Goal: Task Accomplishment & Management: Complete application form

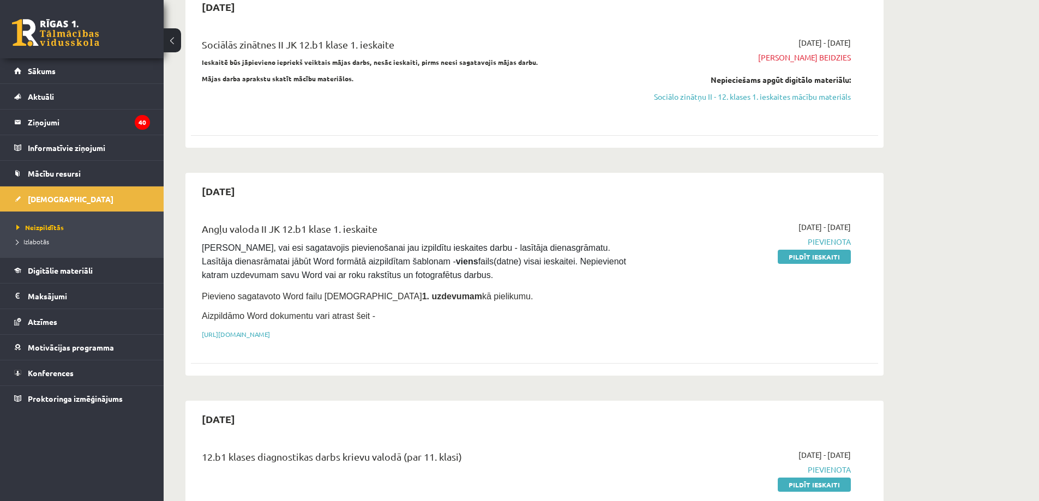
scroll to position [164, 0]
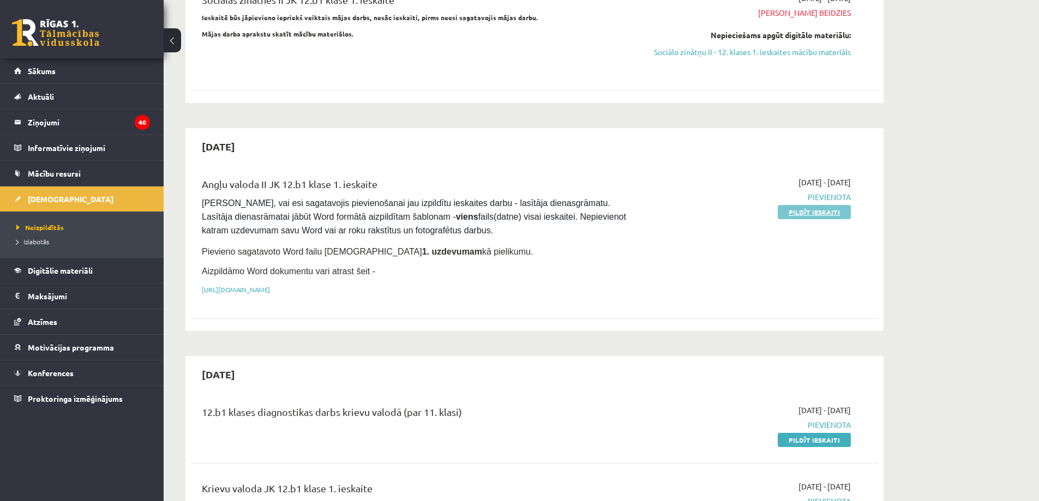
click at [812, 219] on link "Pildīt ieskaiti" at bounding box center [814, 212] width 73 height 14
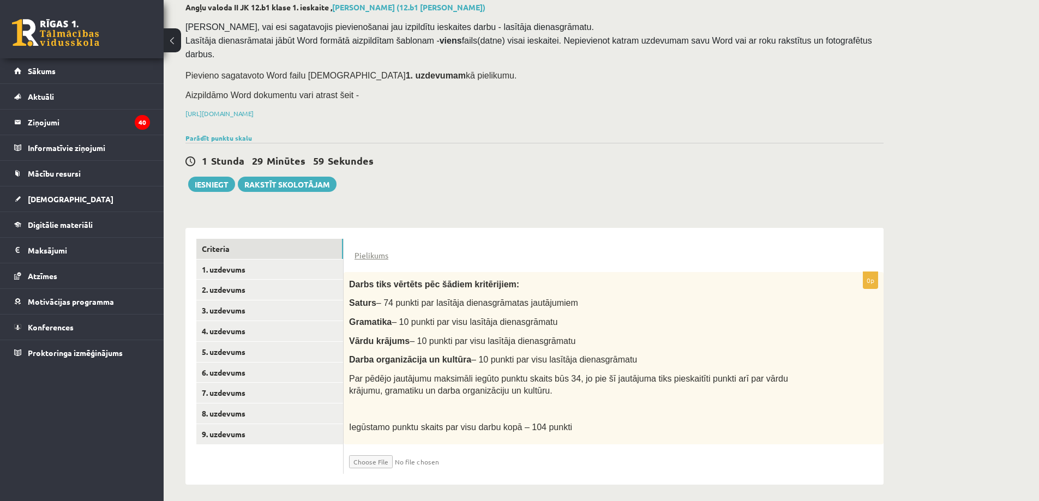
scroll to position [77, 0]
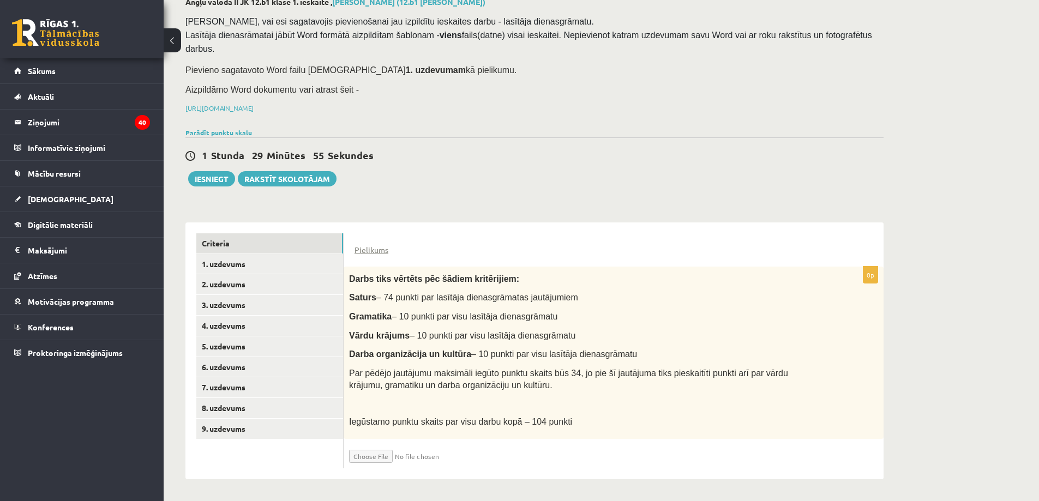
click at [391, 453] on input "file" at bounding box center [414, 454] width 130 height 19
type input "**********"
click at [215, 233] on link "Criteria" at bounding box center [269, 243] width 147 height 20
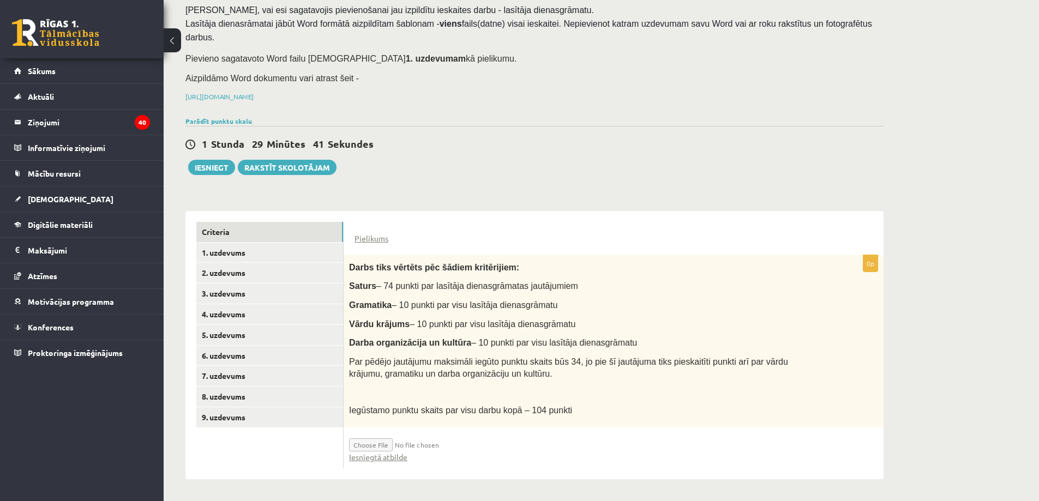
scroll to position [90, 0]
click at [386, 441] on input "file" at bounding box center [414, 442] width 130 height 19
type input "**********"
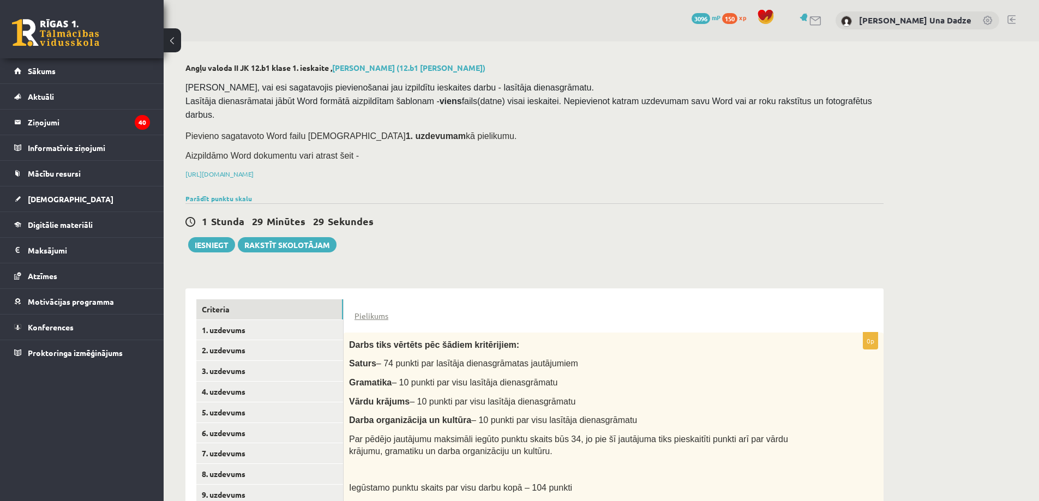
scroll to position [0, 0]
click at [272, 303] on link "Criteria" at bounding box center [269, 310] width 147 height 20
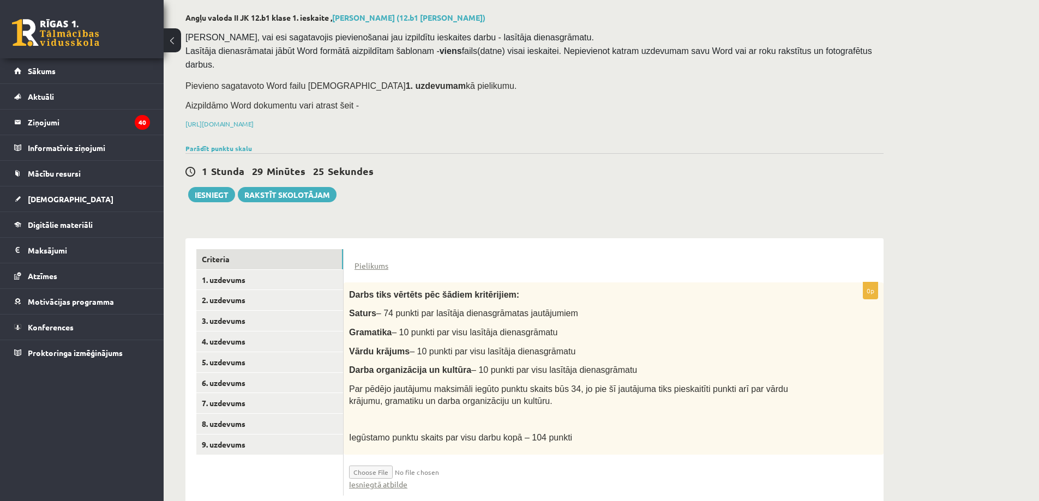
scroll to position [90, 0]
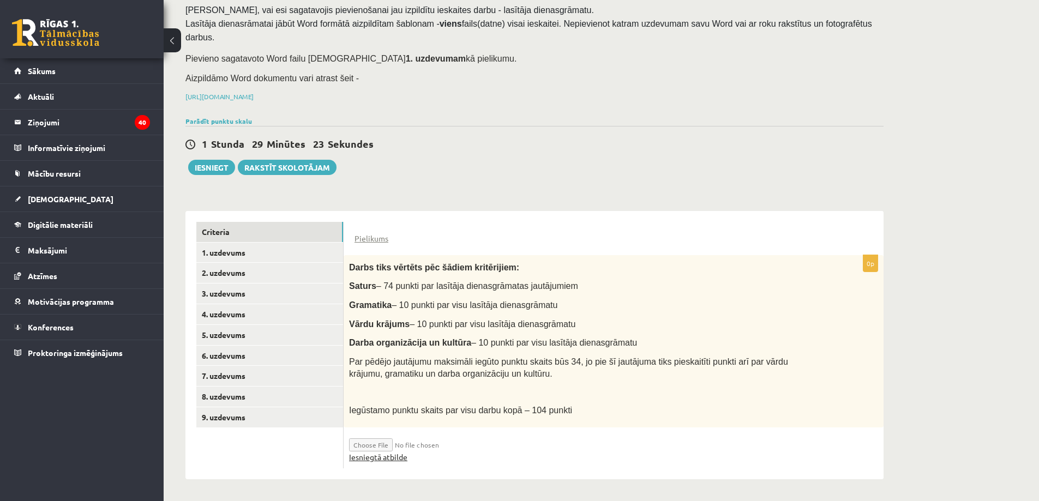
click at [386, 459] on link "Iesniegtā atbilde" at bounding box center [378, 457] width 58 height 11
click at [227, 243] on link "1. uzdevums" at bounding box center [269, 253] width 147 height 20
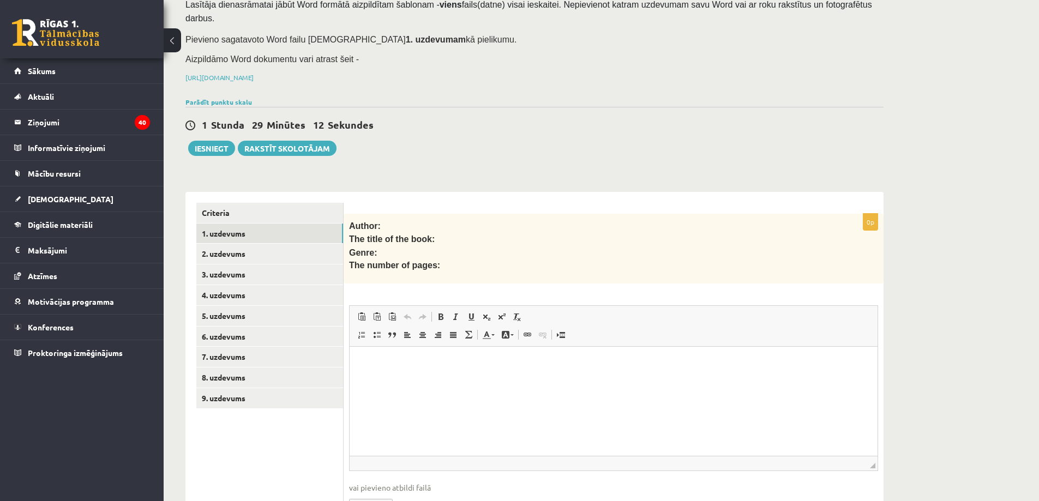
scroll to position [159, 0]
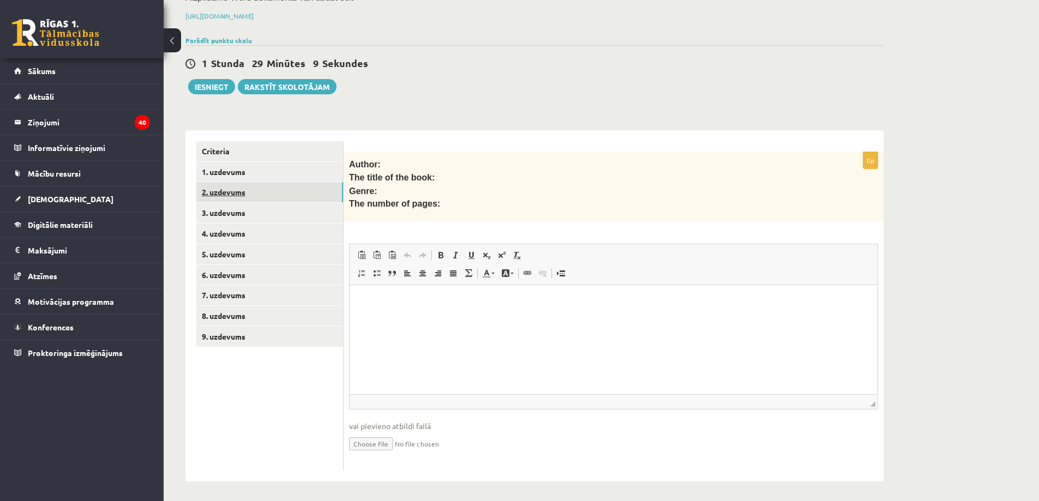
click at [227, 186] on link "2. uzdevums" at bounding box center [269, 192] width 147 height 20
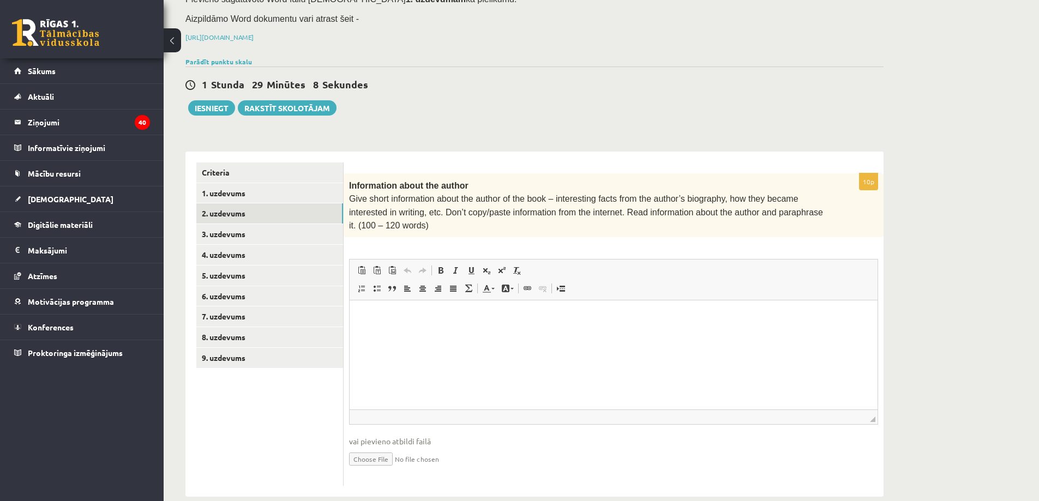
scroll to position [0, 0]
click at [236, 230] on link "3. uzdevums" at bounding box center [269, 234] width 147 height 20
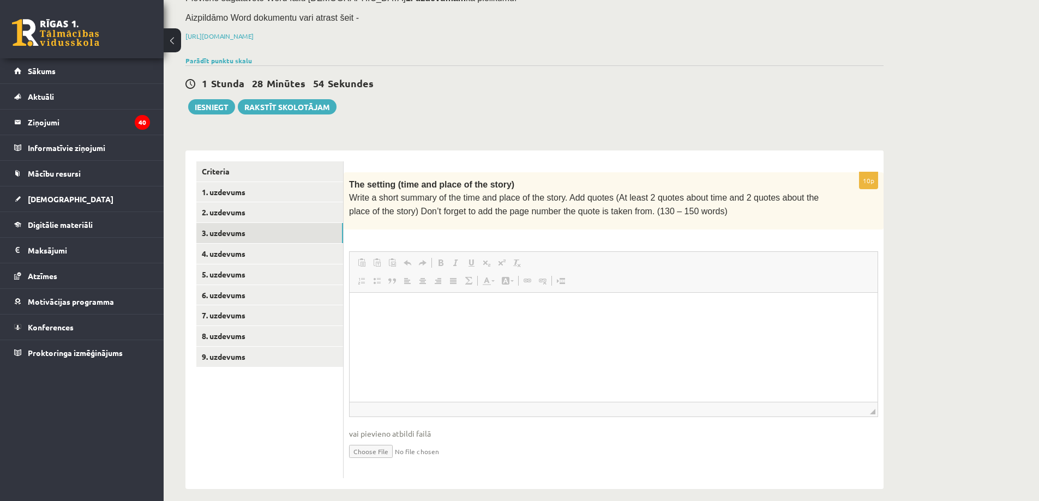
scroll to position [146, 0]
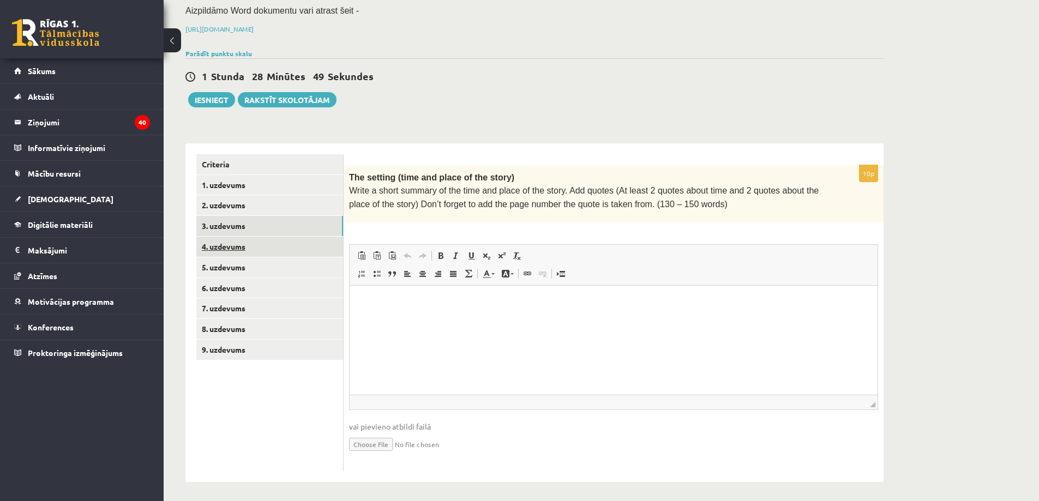
click at [260, 246] on link "4. uzdevums" at bounding box center [269, 247] width 147 height 20
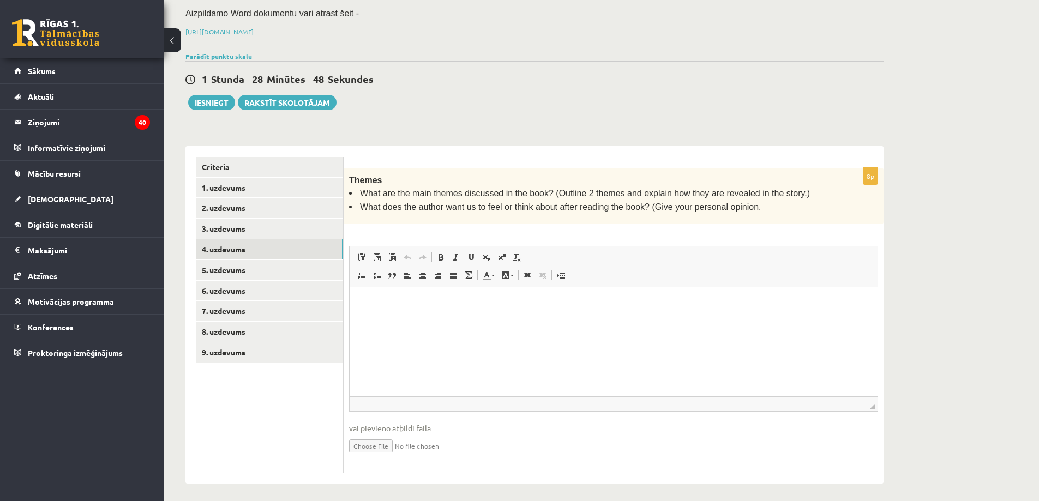
scroll to position [0, 0]
click at [222, 260] on link "5. uzdevums" at bounding box center [269, 270] width 147 height 20
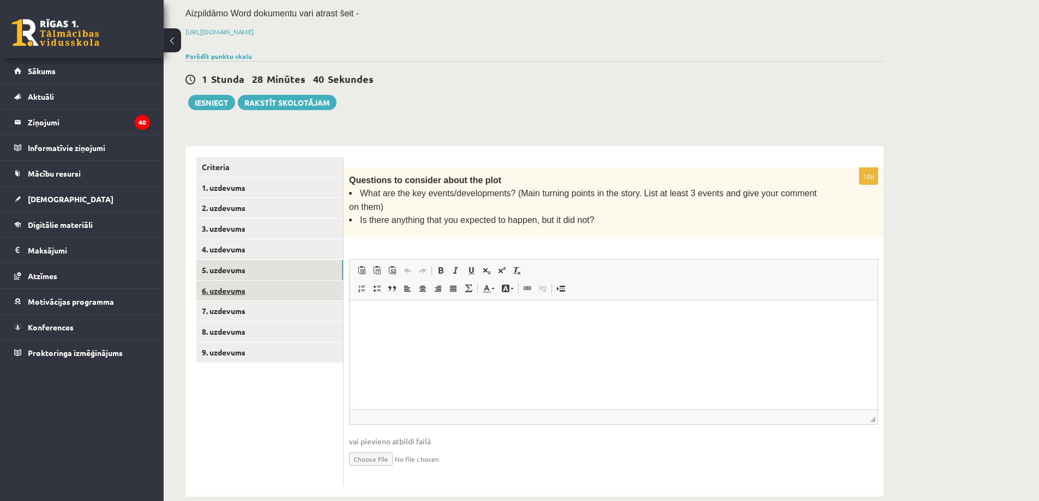
click at [236, 285] on link "6. uzdevums" at bounding box center [269, 291] width 147 height 20
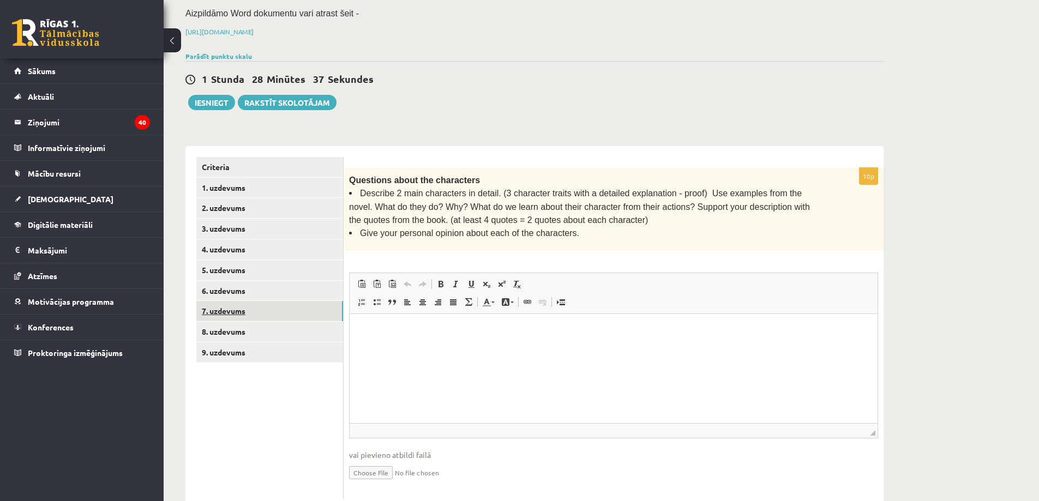
click at [219, 304] on link "7. uzdevums" at bounding box center [269, 311] width 147 height 20
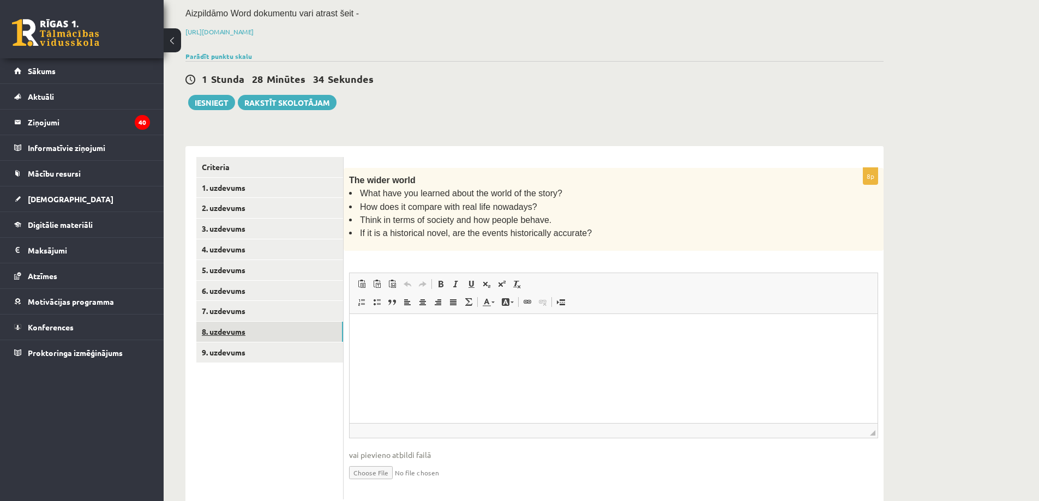
click at [225, 330] on link "8. uzdevums" at bounding box center [269, 332] width 147 height 20
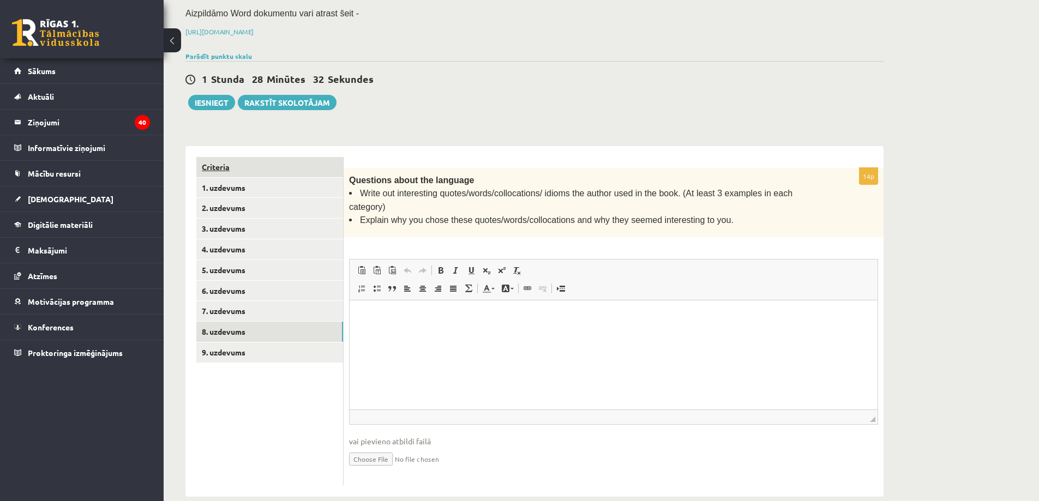
click at [213, 161] on link "Criteria" at bounding box center [269, 167] width 147 height 20
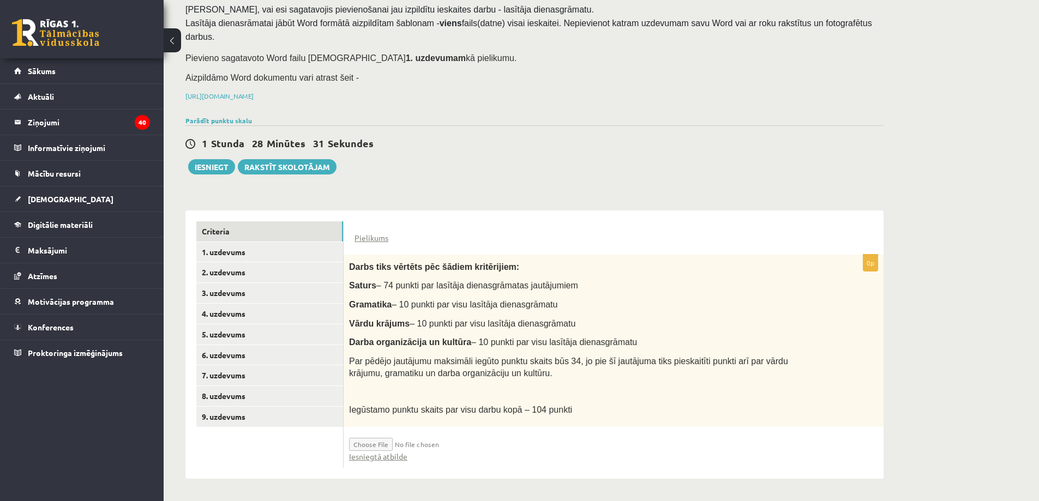
scroll to position [91, 0]
click at [236, 242] on link "1. uzdevums" at bounding box center [269, 252] width 147 height 20
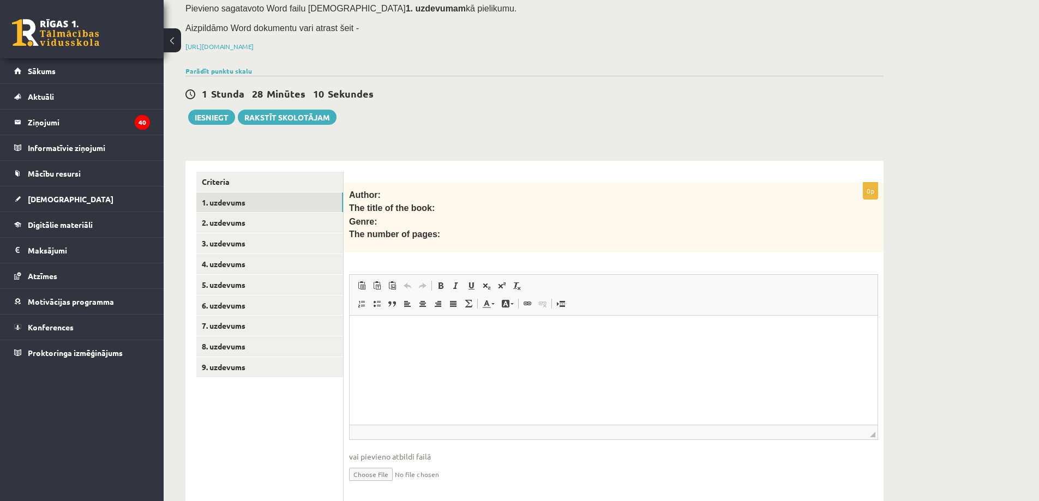
scroll to position [50, 0]
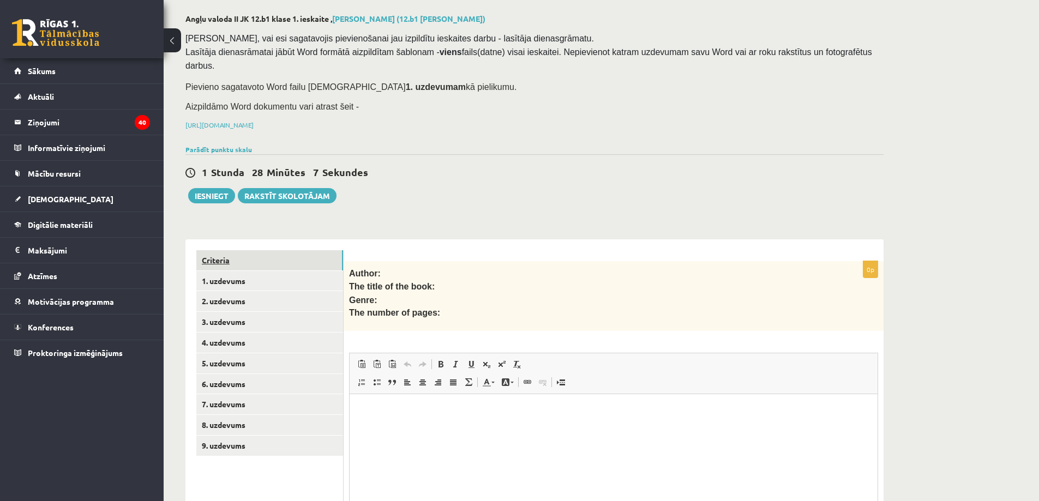
click at [228, 250] on link "Criteria" at bounding box center [269, 260] width 147 height 20
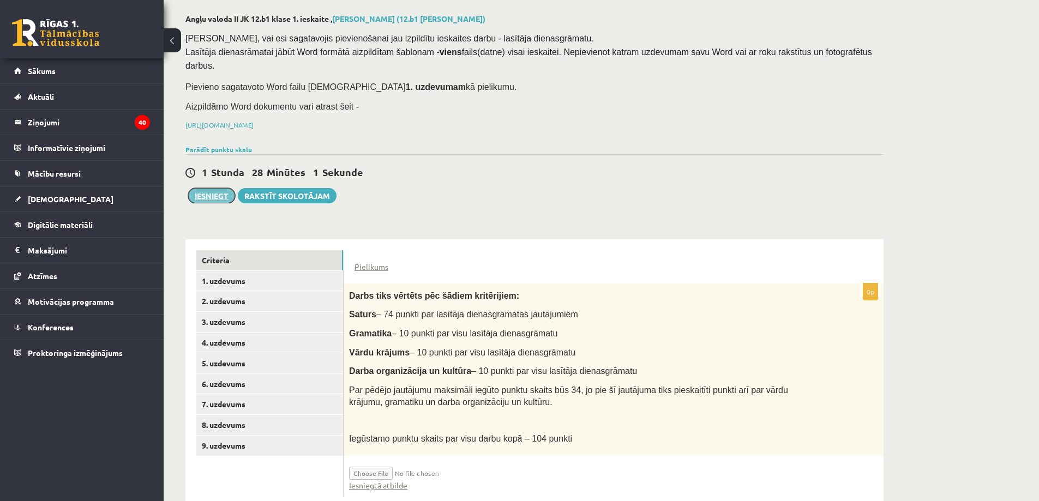
click at [209, 189] on button "Iesniegt" at bounding box center [211, 195] width 47 height 15
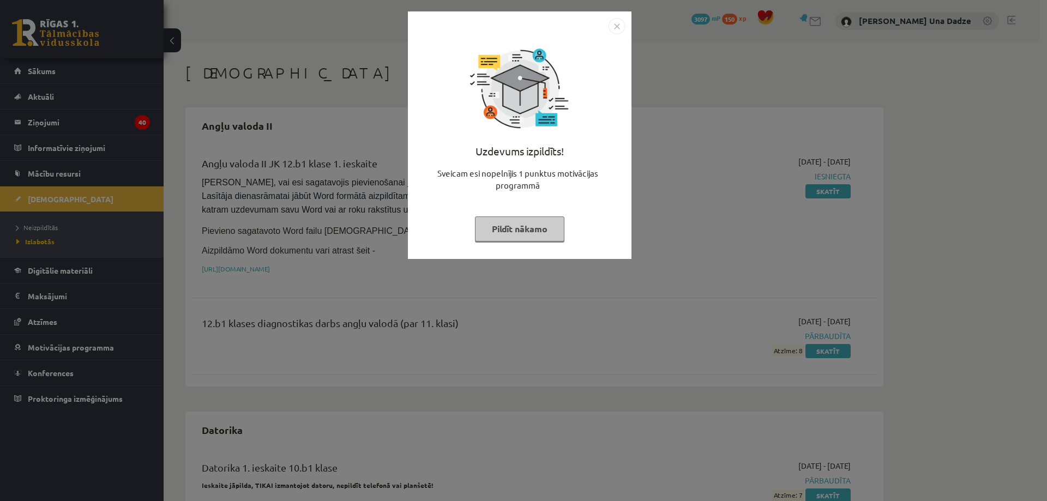
click at [520, 236] on button "Pildīt nākamo" at bounding box center [519, 229] width 89 height 25
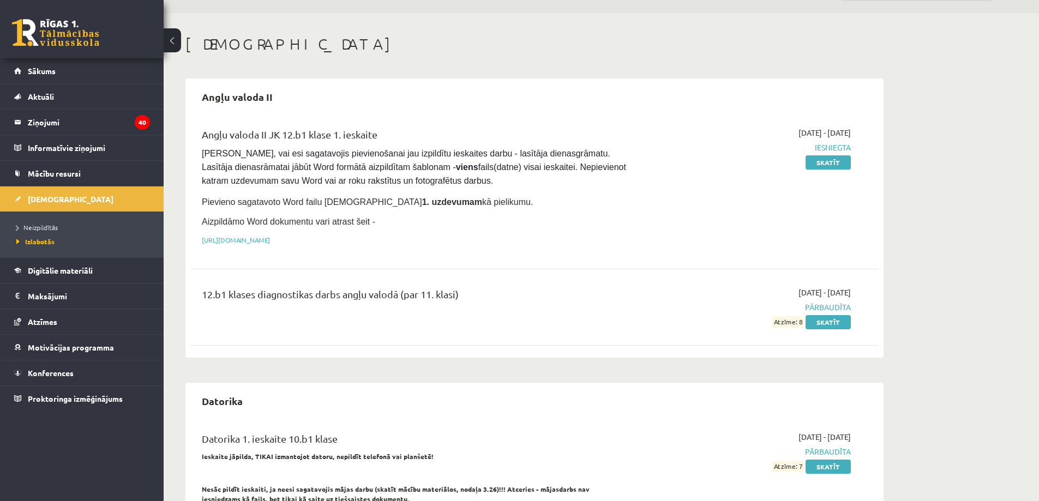
scroll to position [55, 0]
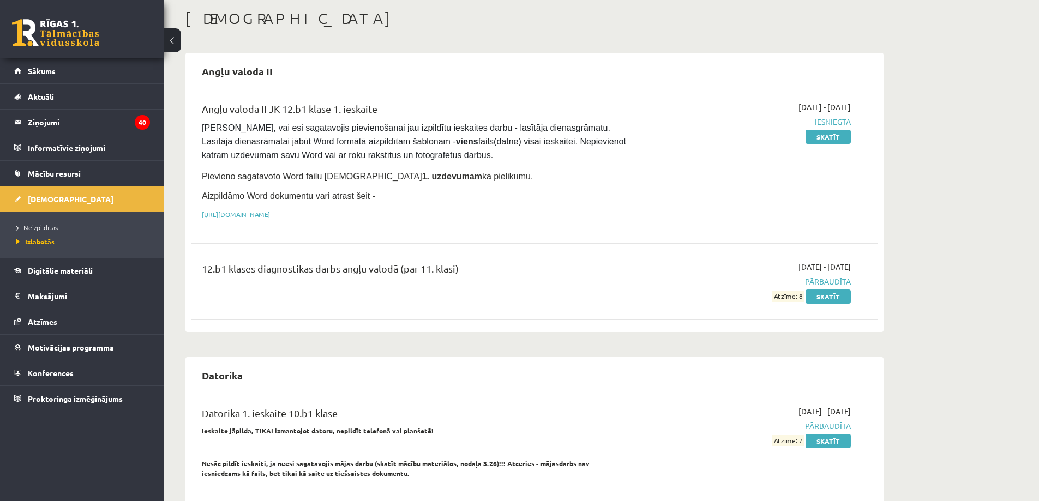
click at [39, 228] on span "Neizpildītās" at bounding box center [36, 227] width 41 height 9
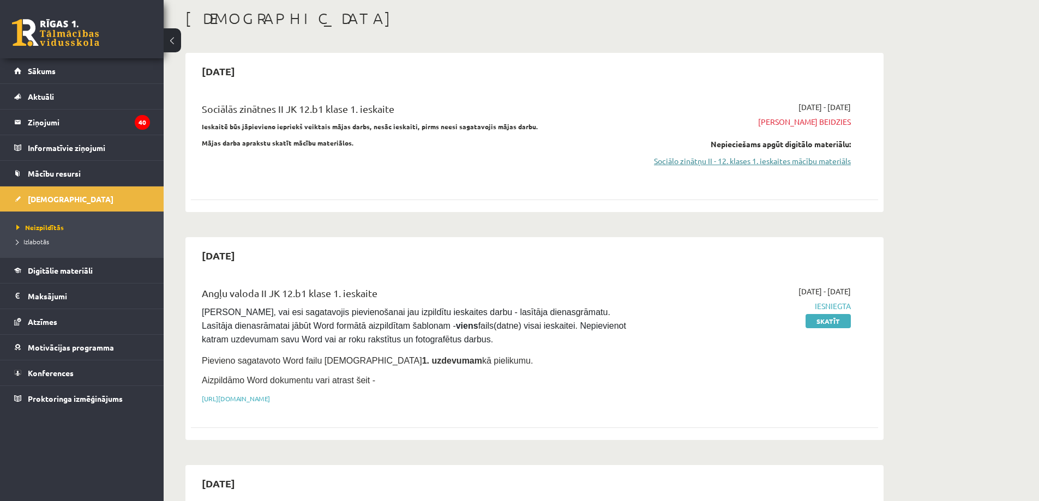
click at [712, 166] on link "Sociālo zinātņu II - 12. klases 1. ieskaites mācību materiāls" at bounding box center [748, 160] width 206 height 11
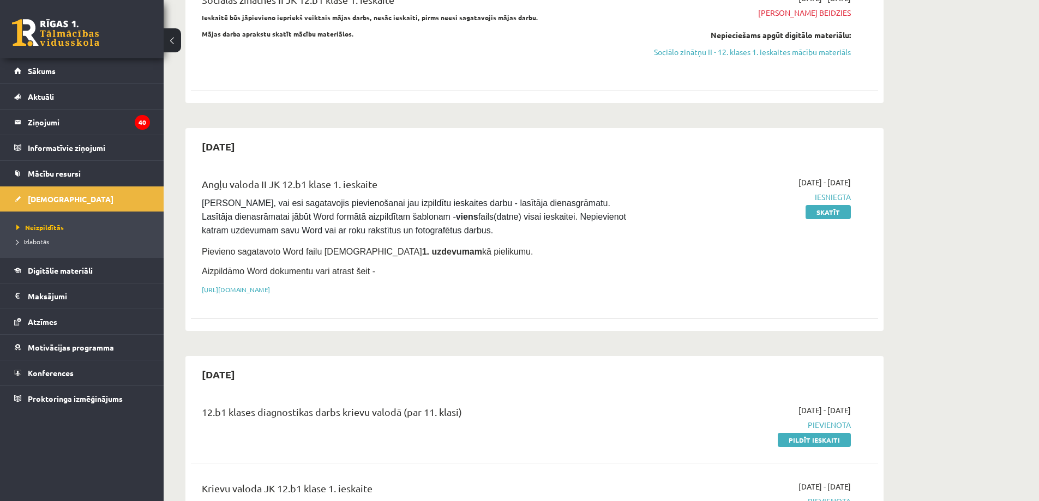
scroll to position [164, 0]
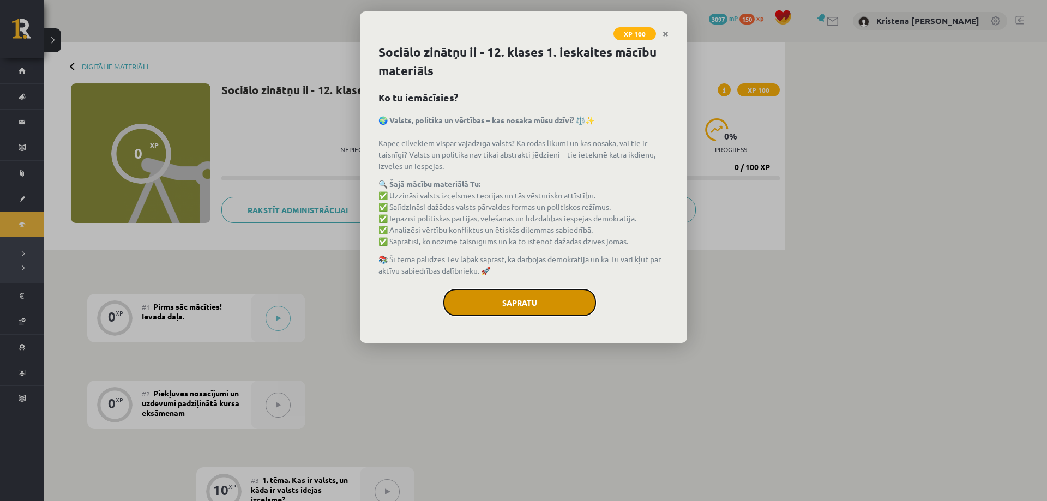
click at [506, 314] on button "Sapratu" at bounding box center [520, 302] width 153 height 27
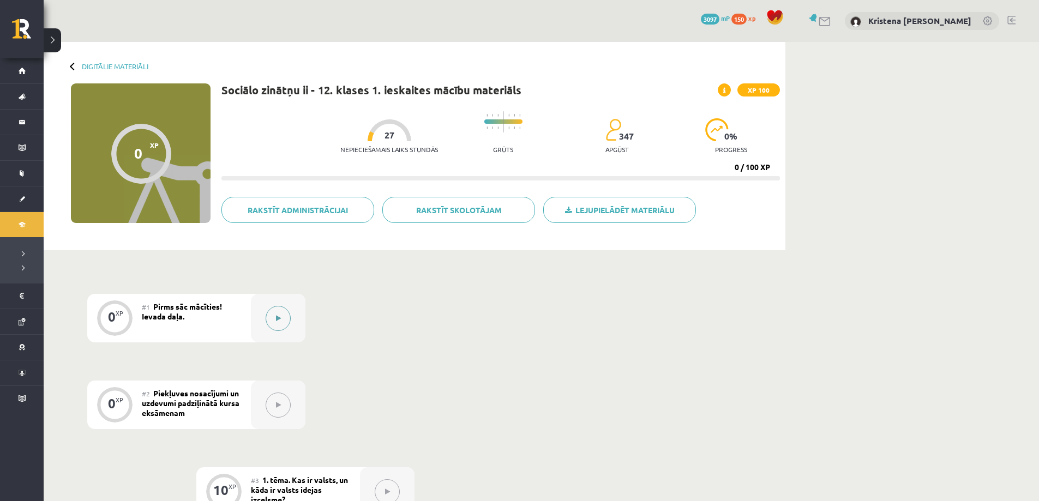
click at [282, 312] on button at bounding box center [278, 318] width 25 height 25
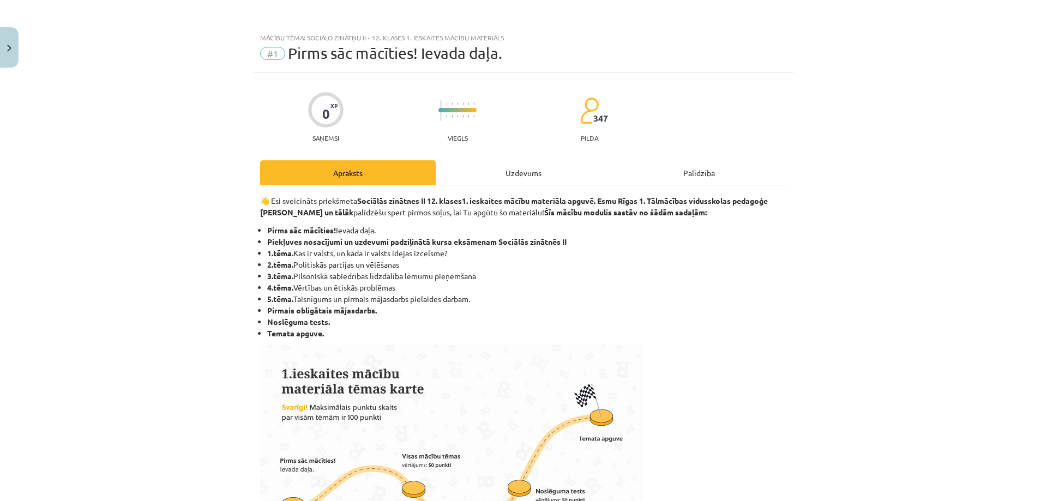
click at [496, 176] on div "Uzdevums" at bounding box center [524, 172] width 176 height 25
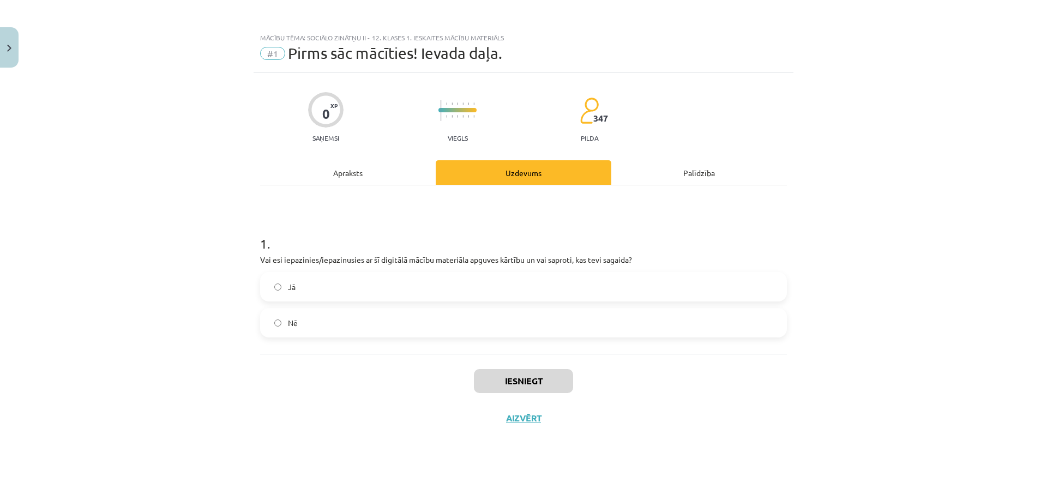
click at [445, 315] on div "Jā Nē" at bounding box center [523, 304] width 527 height 65
click at [421, 290] on label "Jā" at bounding box center [523, 286] width 525 height 27
click at [522, 393] on button "Iesniegt" at bounding box center [523, 381] width 99 height 24
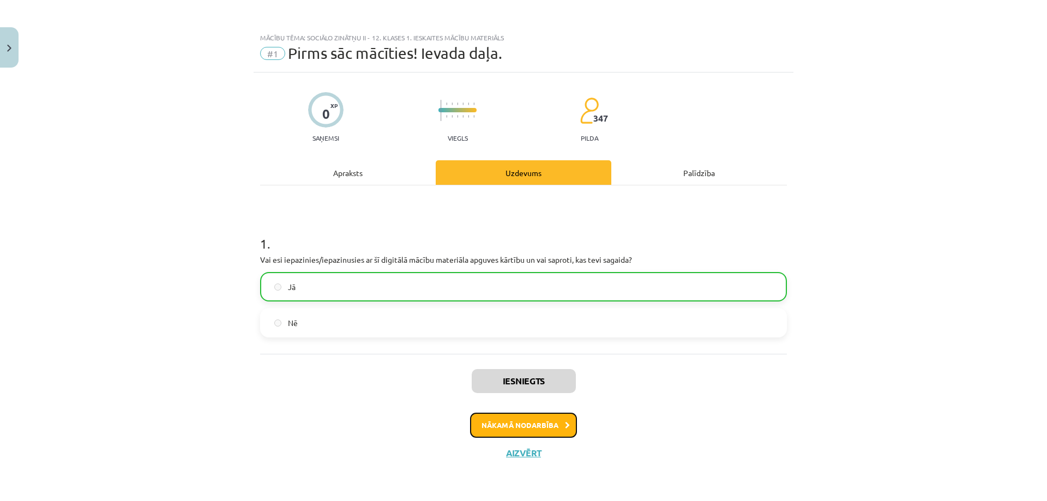
click at [516, 434] on button "Nākamā nodarbība" at bounding box center [523, 425] width 107 height 25
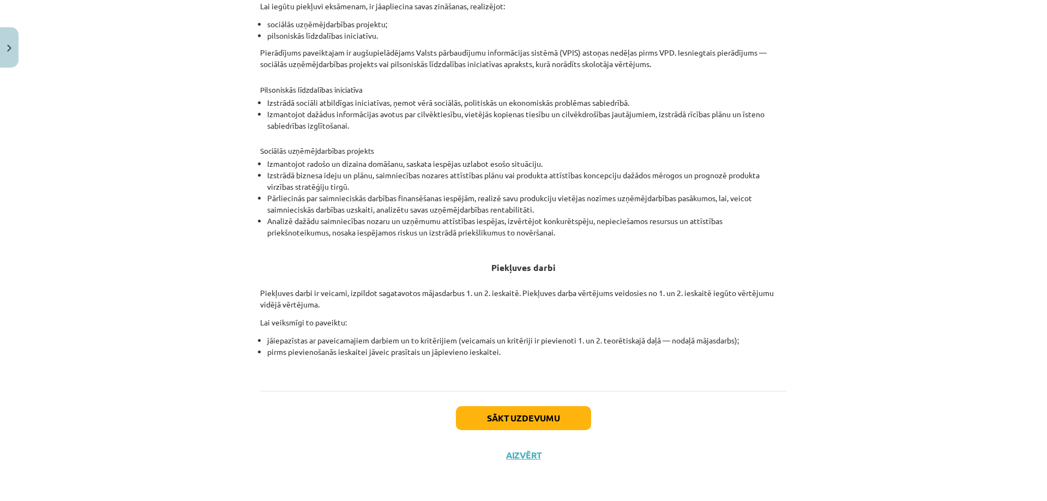
scroll to position [354, 0]
click at [537, 417] on button "Sākt uzdevumu" at bounding box center [523, 418] width 135 height 24
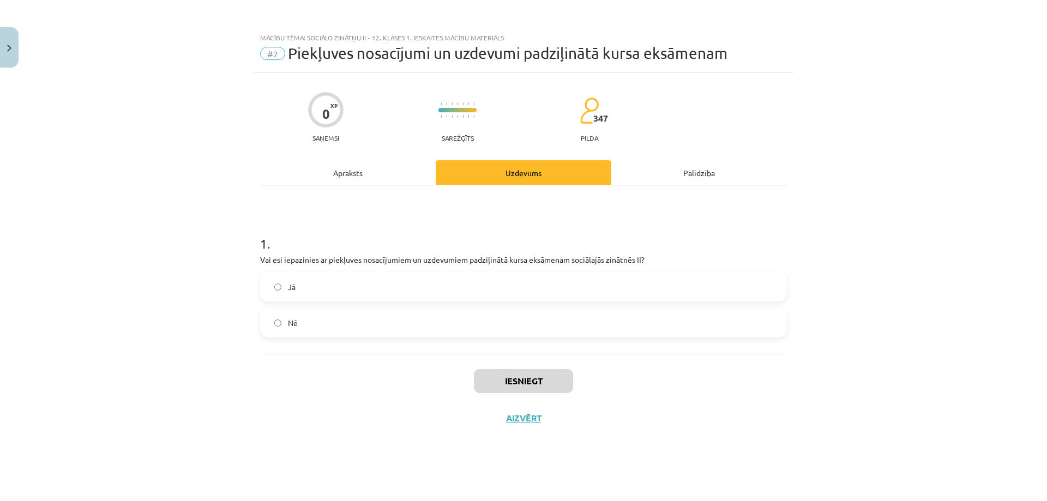
scroll to position [0, 0]
click at [525, 301] on label "Jā" at bounding box center [523, 286] width 525 height 27
click at [535, 393] on button "Iesniegt" at bounding box center [523, 381] width 99 height 24
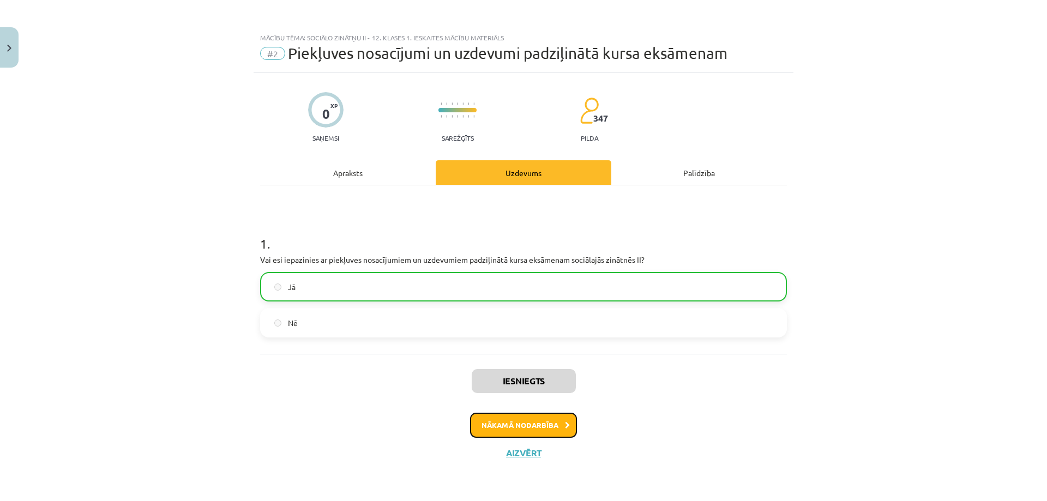
click at [544, 438] on button "Nākamā nodarbība" at bounding box center [523, 425] width 107 height 25
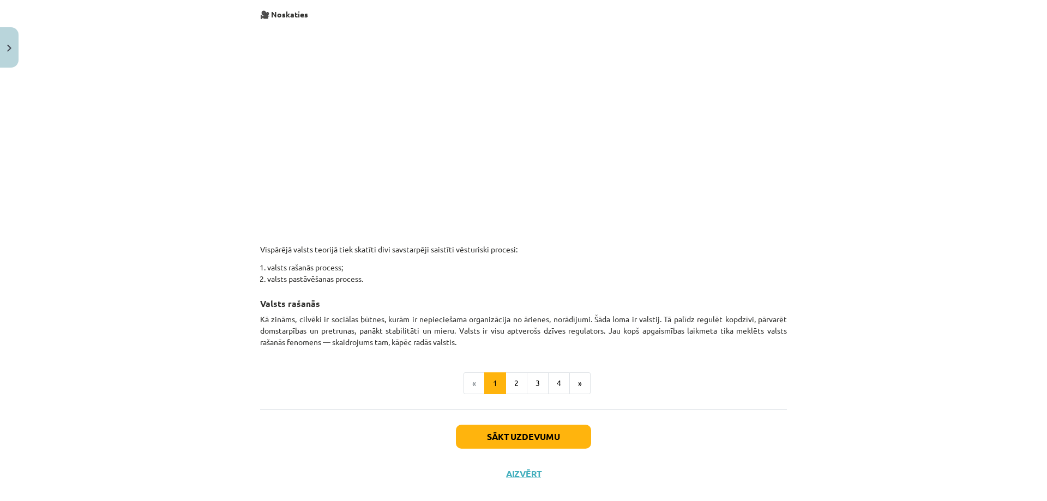
scroll to position [557, 0]
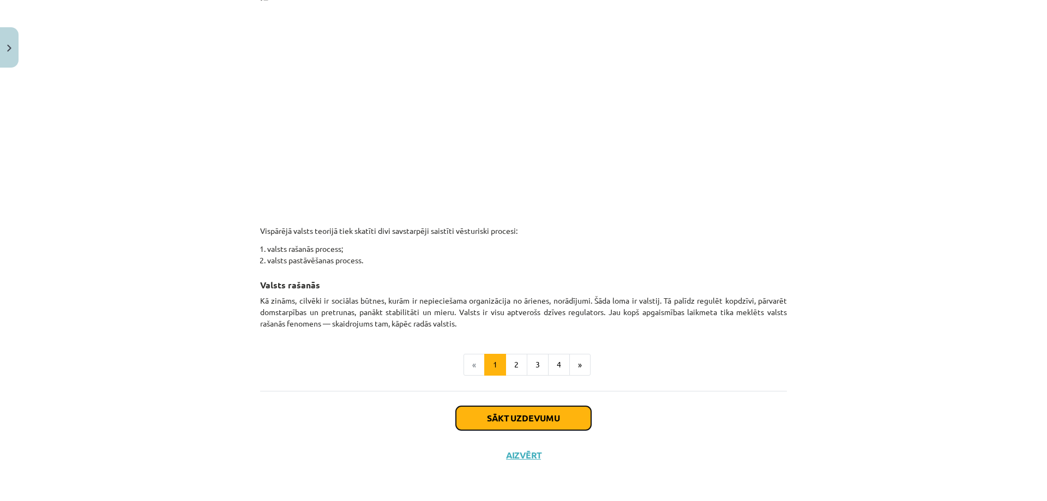
click at [534, 410] on button "Sākt uzdevumu" at bounding box center [523, 418] width 135 height 24
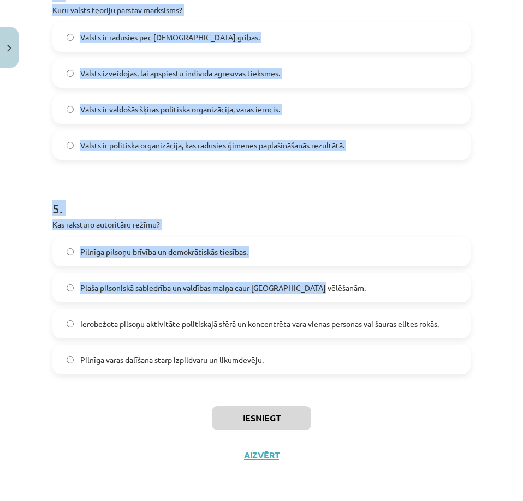
scroll to position [952, 0]
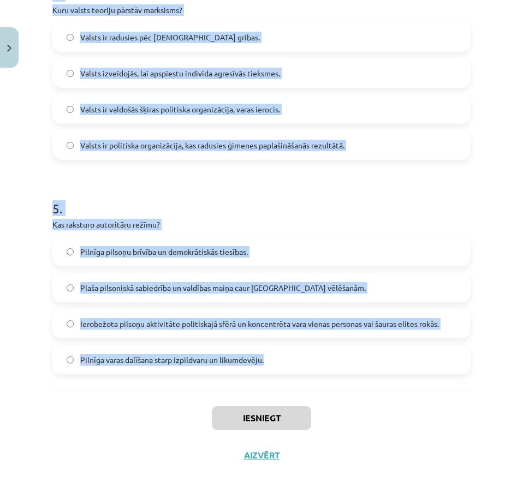
drag, startPoint x: 56, startPoint y: 115, endPoint x: 372, endPoint y: 357, distance: 398.0
copy form "1 . Lore ipsumdol si ametconse ad elitseddoei tempor incididu utlaboreet? Dolor…"
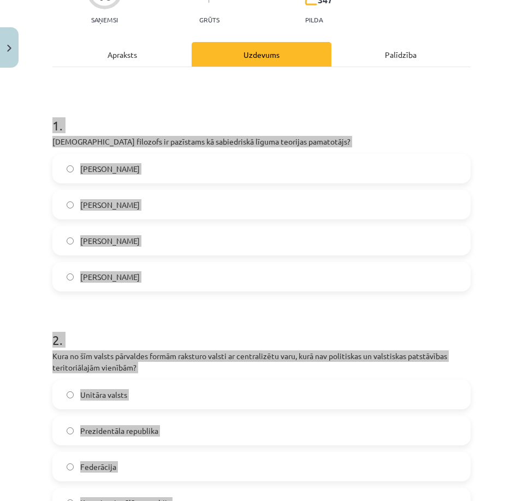
scroll to position [25, 0]
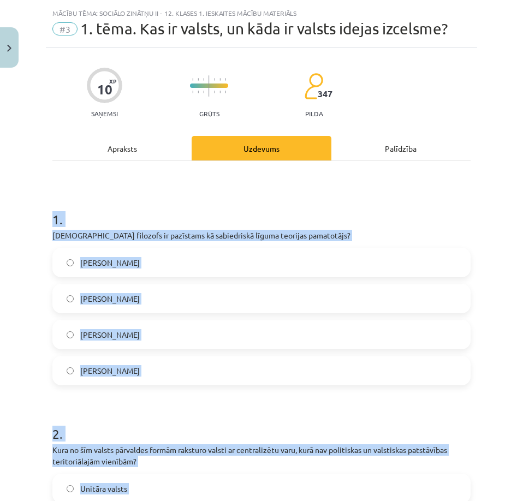
click at [121, 203] on h1 "1 ." at bounding box center [261, 210] width 418 height 34
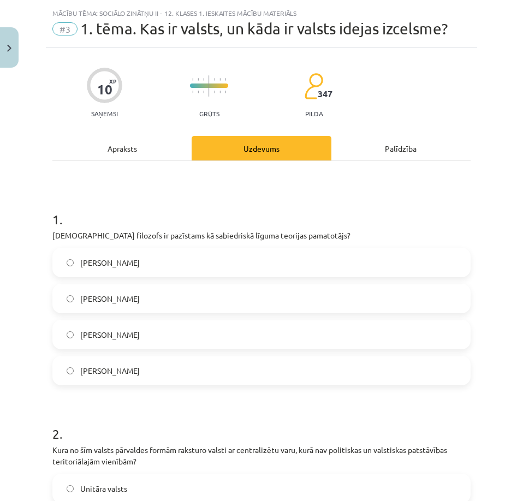
click at [123, 340] on span "[PERSON_NAME]" at bounding box center [109, 334] width 59 height 11
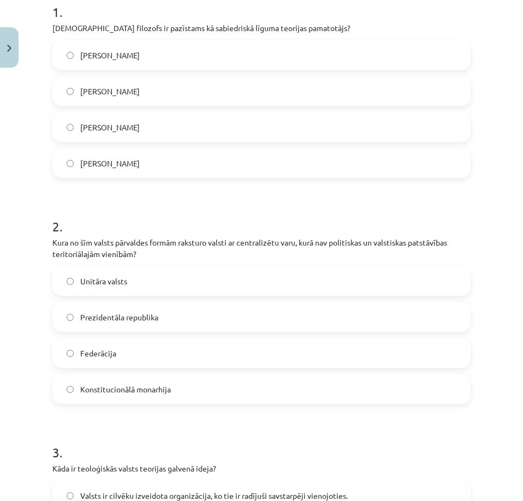
scroll to position [243, 0]
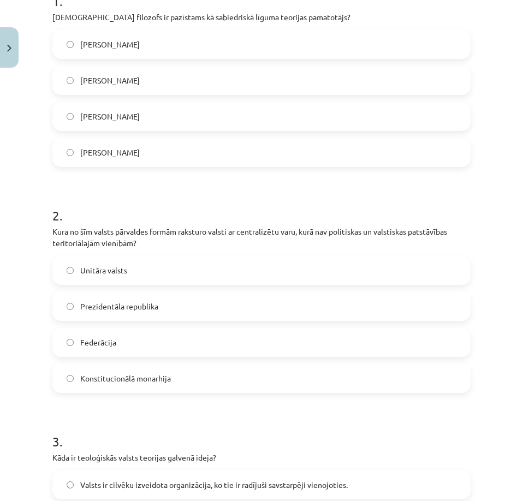
click at [95, 276] on span "Unitāra valsts" at bounding box center [103, 270] width 47 height 11
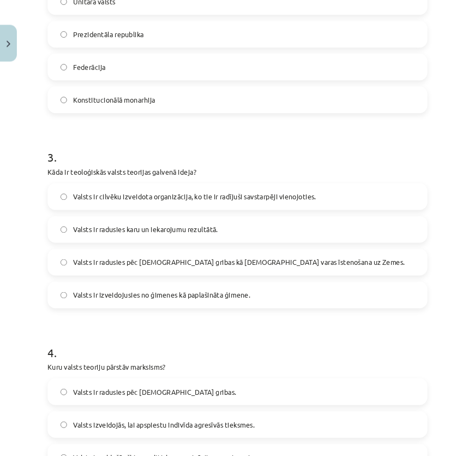
scroll to position [516, 0]
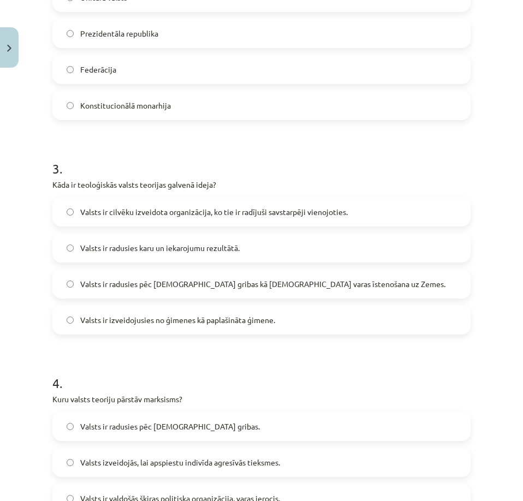
click at [211, 290] on span "Valsts ir radusies pēc [DEMOGRAPHIC_DATA] gribas kā [DEMOGRAPHIC_DATA] varas īs…" at bounding box center [262, 283] width 365 height 11
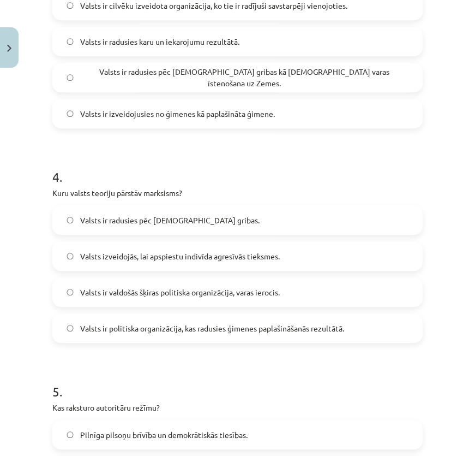
scroll to position [764, 0]
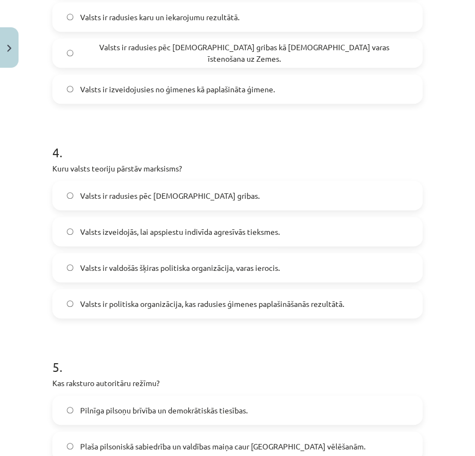
click at [163, 281] on label "Valsts ir valdošās šķiras politiska organizācija, varas ierocis." at bounding box center [237, 267] width 368 height 27
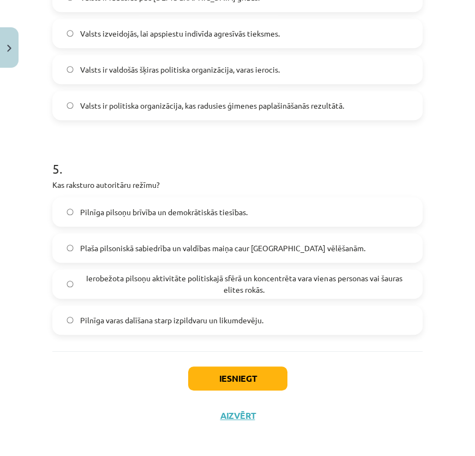
scroll to position [1015, 0]
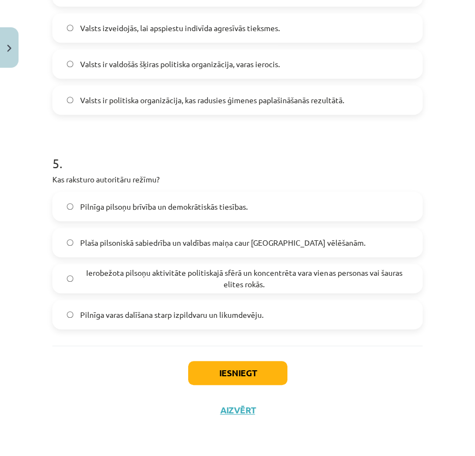
click at [132, 267] on span "Ierobežota pilsoņu aktivitāte politiskajā sfērā un koncentrēta vara vienas pers…" at bounding box center [244, 278] width 328 height 23
click at [243, 366] on button "Iesniegt" at bounding box center [237, 373] width 99 height 24
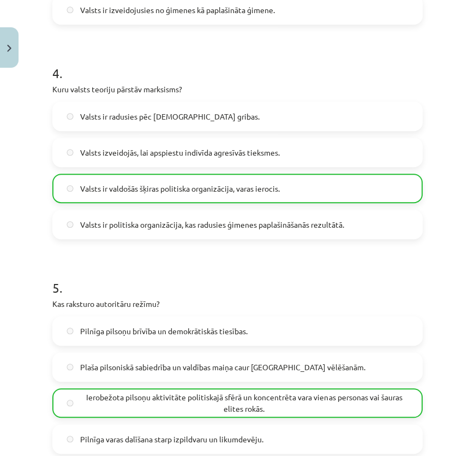
scroll to position [1051, 0]
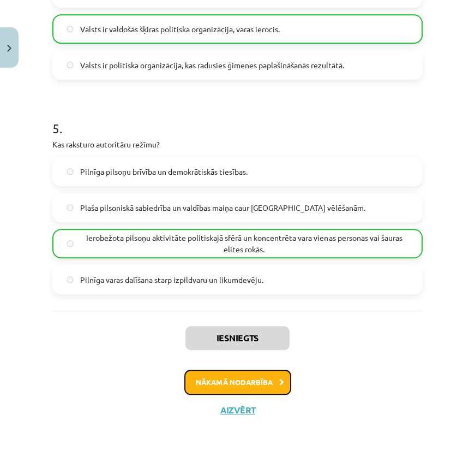
click at [217, 379] on button "Nākamā nodarbība" at bounding box center [237, 381] width 107 height 25
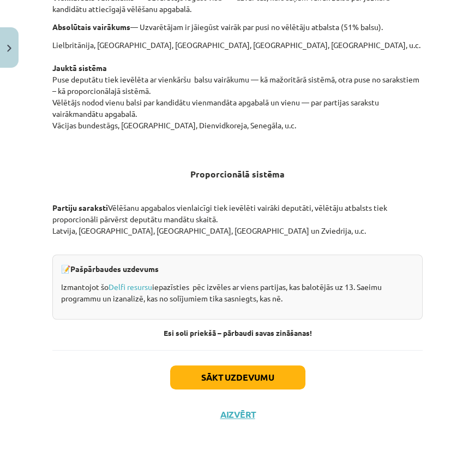
scroll to position [1259, 0]
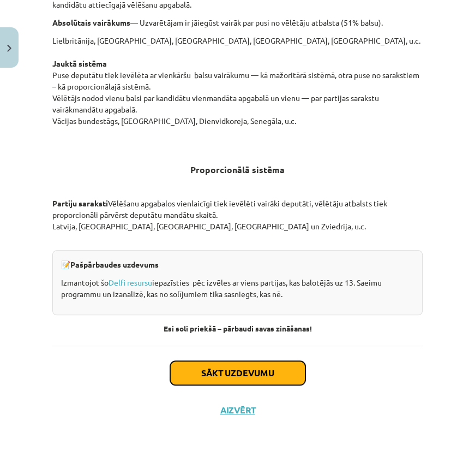
click at [247, 369] on button "Sākt uzdevumu" at bounding box center [237, 373] width 135 height 24
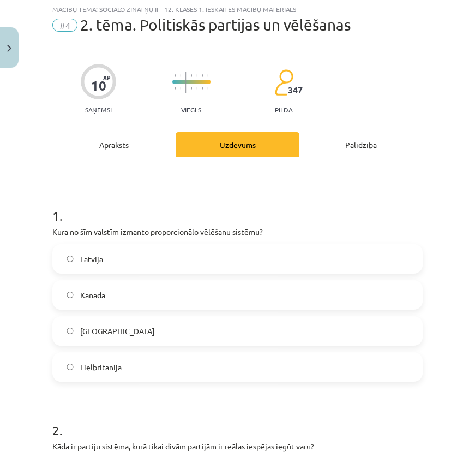
scroll to position [27, 0]
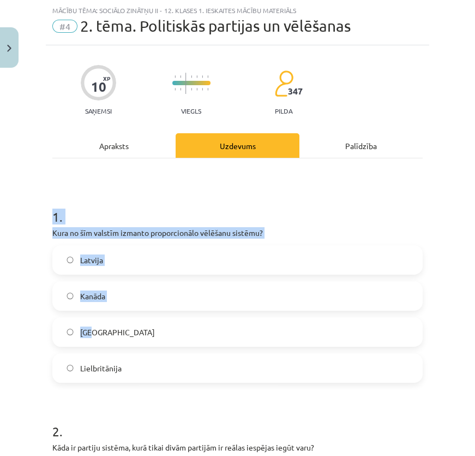
drag, startPoint x: 53, startPoint y: 224, endPoint x: 260, endPoint y: 326, distance: 229.8
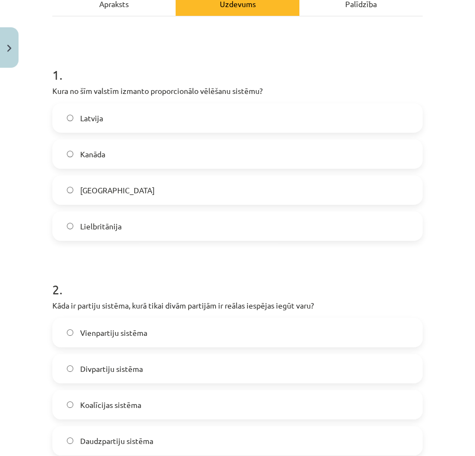
scroll to position [176, 0]
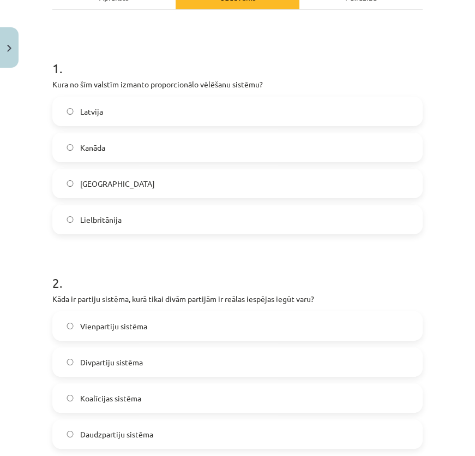
drag, startPoint x: 260, startPoint y: 326, endPoint x: 250, endPoint y: 310, distance: 18.6
click at [258, 319] on div "2 . Kāda ir partiju sistēma, kurā tikai divām partijām ir reālas iespējas iegūt…" at bounding box center [237, 352] width 370 height 193
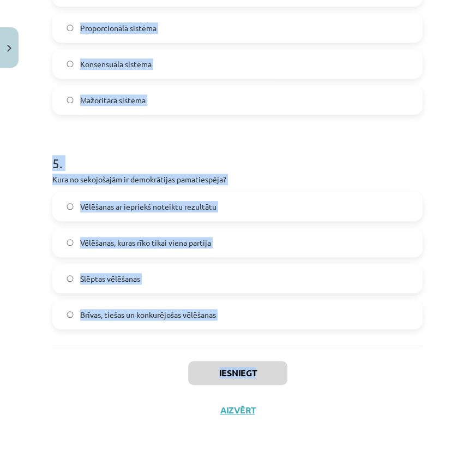
scroll to position [985, 0]
drag, startPoint x: 54, startPoint y: 82, endPoint x: 304, endPoint y: 306, distance: 335.8
copy form "1 . Kura no šīm valstīm izmanto proporcionālo vēlēšanu sistēmu? Latvija Kanāda …"
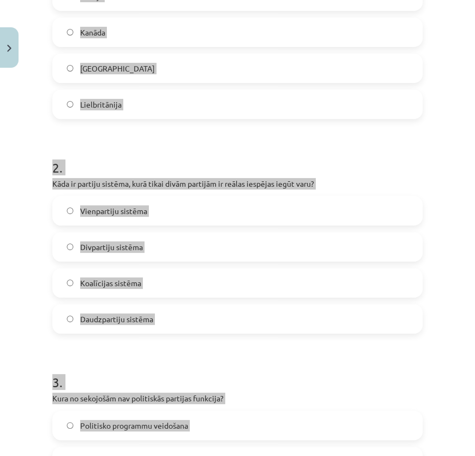
scroll to position [142, 0]
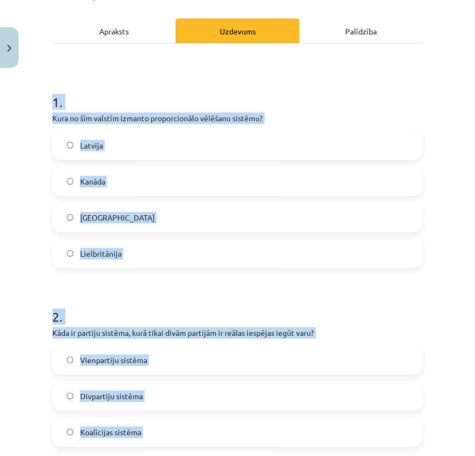
click at [139, 159] on label "Latvija" at bounding box center [237, 144] width 368 height 27
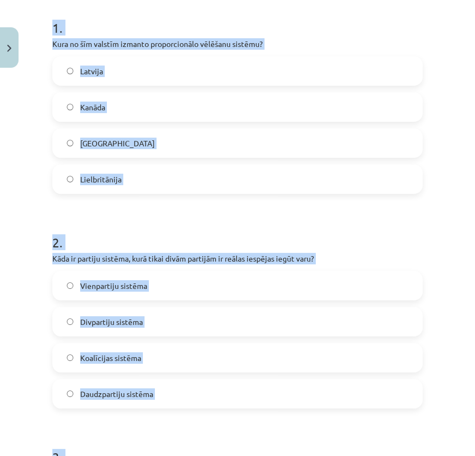
scroll to position [241, 0]
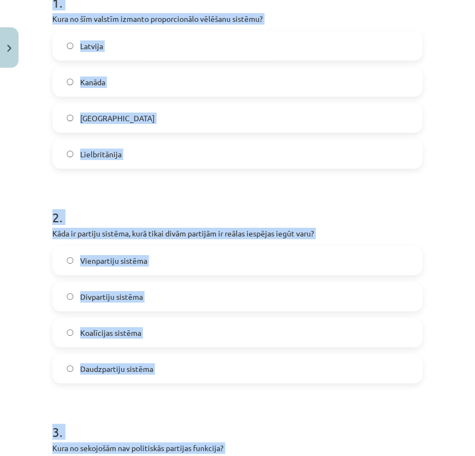
click at [154, 309] on label "Divpartiju sistēma" at bounding box center [237, 296] width 368 height 27
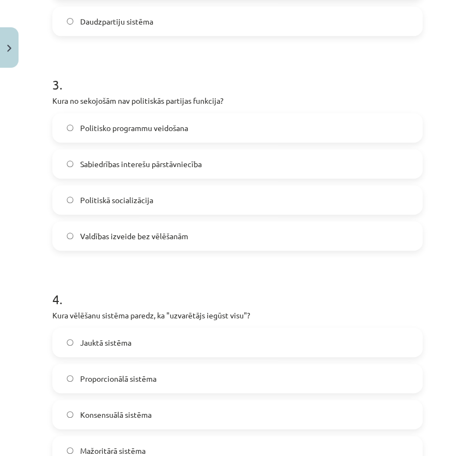
scroll to position [589, 0]
click at [127, 249] on label "Valdības izveide bez vēlēšanām" at bounding box center [237, 234] width 368 height 27
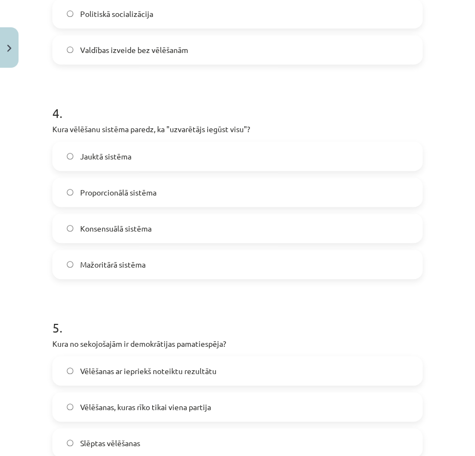
scroll to position [836, 0]
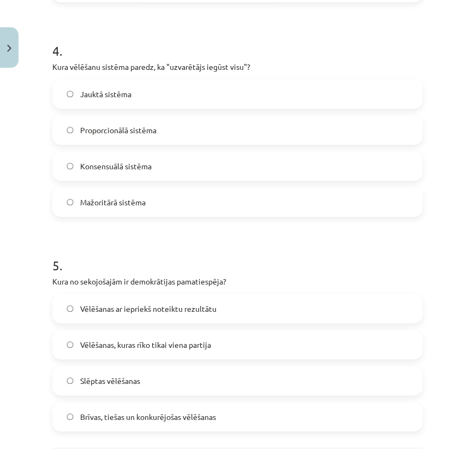
click at [134, 208] on span "Mažoritārā sistēma" at bounding box center [112, 201] width 65 height 11
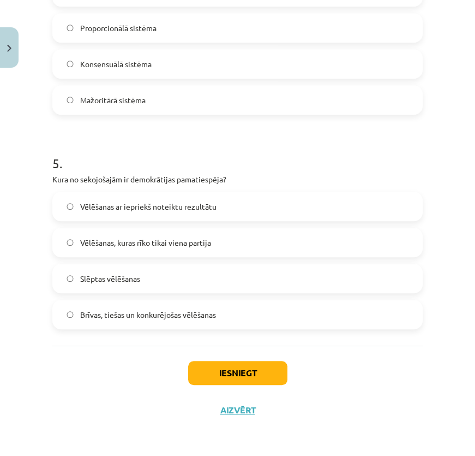
scroll to position [985, 0]
click at [147, 309] on span "Brīvas, tiešas un konkurējošas vēlēšanas" at bounding box center [148, 314] width 136 height 11
click at [237, 367] on button "Iesniegt" at bounding box center [237, 373] width 99 height 24
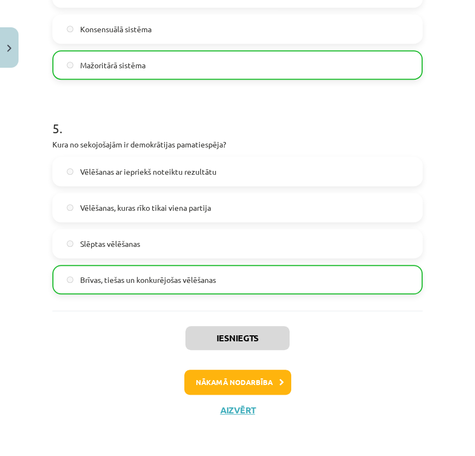
scroll to position [1022, 0]
click at [256, 372] on button "Nākamā nodarbība" at bounding box center [237, 381] width 107 height 25
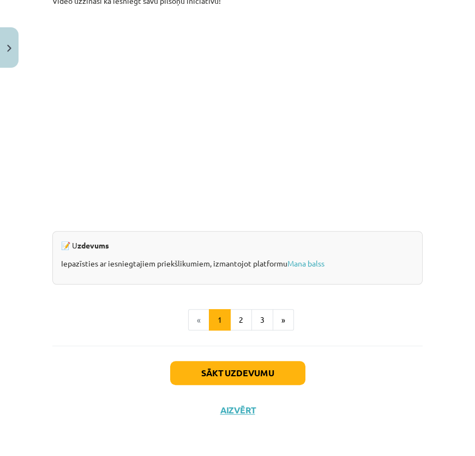
scroll to position [1115, 0]
click at [248, 370] on button "Sākt uzdevumu" at bounding box center [237, 373] width 135 height 24
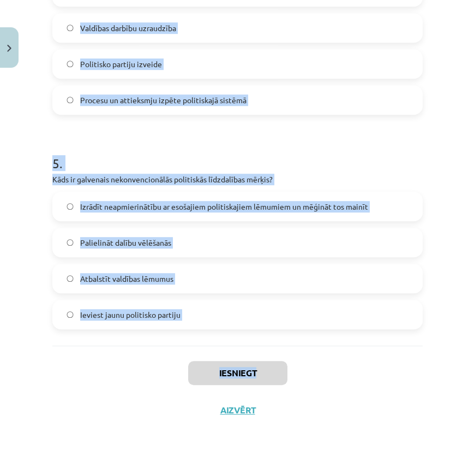
scroll to position [1003, 0]
drag, startPoint x: 48, startPoint y: 240, endPoint x: 383, endPoint y: 313, distance: 342.7
copy form "3 . Lor ip dolorsit ametconsec adipiscin, el seddo eiusmod te in utlaboree? Dol…"
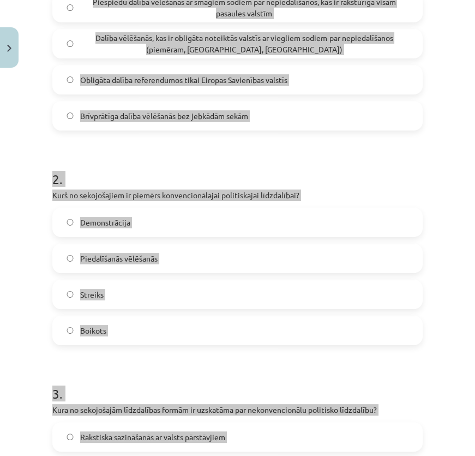
scroll to position [259, 0]
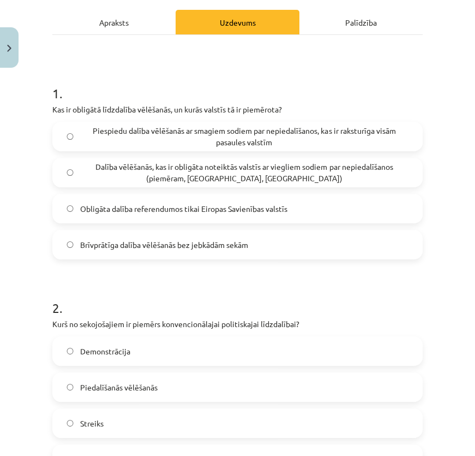
scroll to position [160, 0]
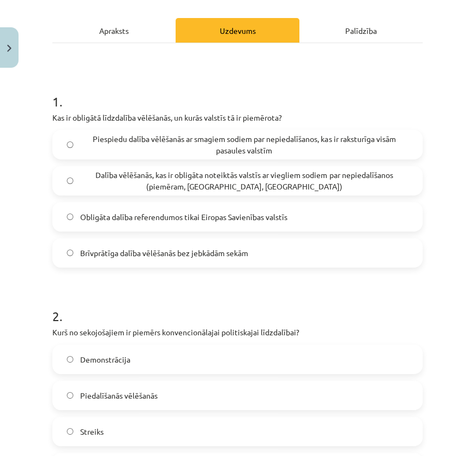
click at [249, 192] on span "Dalība vēlēšanās, kas ir obligāta noteiktās valstīs ar viegliem sodiem par nepi…" at bounding box center [244, 180] width 328 height 23
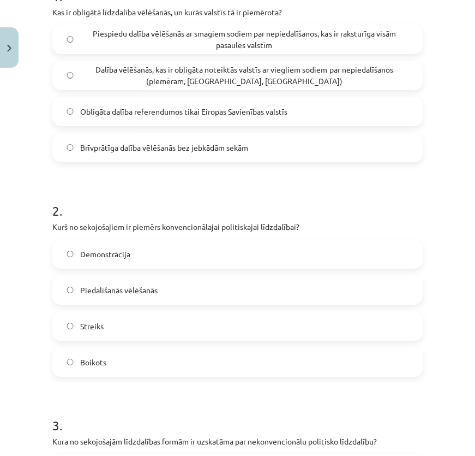
scroll to position [309, 0]
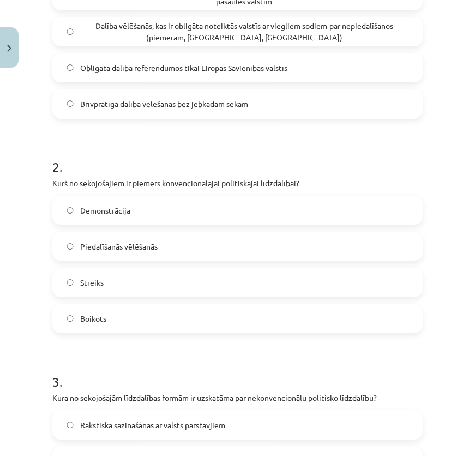
click at [161, 260] on label "Piedalīšanās vēlēšanās" at bounding box center [237, 245] width 368 height 27
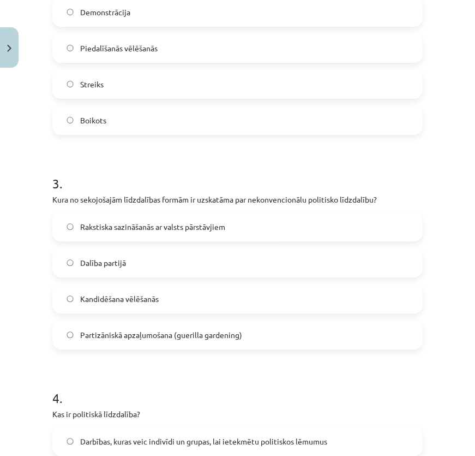
scroll to position [507, 0]
click at [213, 340] on span "Partizāniskā apzaļumošana (guerilla gardening)" at bounding box center [161, 333] width 162 height 11
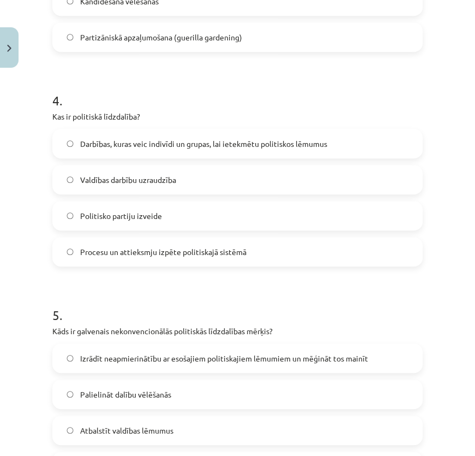
scroll to position [805, 0]
click at [148, 149] on span "Darbības, kuras veic indivīdi un grupas, lai ietekmētu politiskos lēmumus" at bounding box center [203, 142] width 247 height 11
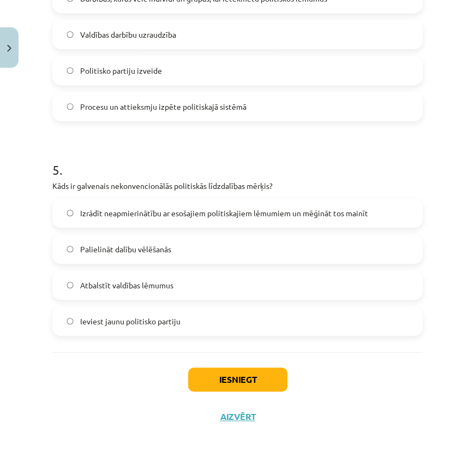
scroll to position [1003, 0]
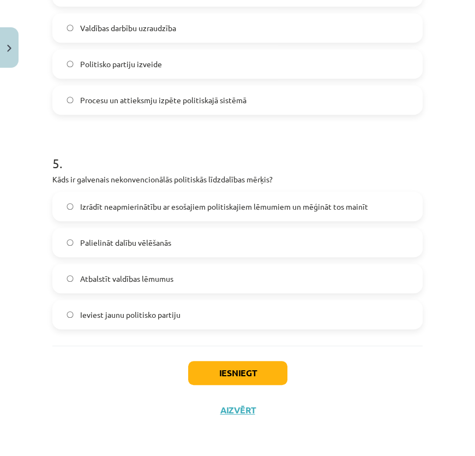
click at [112, 201] on span "Izrādīt neapmierinātību ar esošajiem politiskajiem lēmumiem un mēģināt tos main…" at bounding box center [224, 206] width 288 height 11
click at [130, 201] on span "Izrādīt neapmierinātību ar esošajiem politiskajiem lēmumiem un mēģināt tos main…" at bounding box center [224, 206] width 288 height 11
click at [232, 367] on button "Iesniegt" at bounding box center [237, 373] width 99 height 24
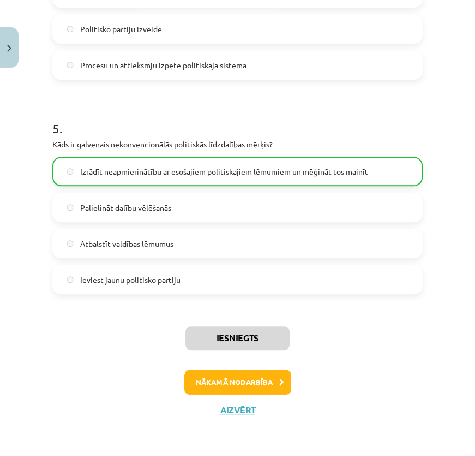
scroll to position [1040, 0]
click at [265, 376] on button "Nākamā nodarbība" at bounding box center [237, 381] width 107 height 25
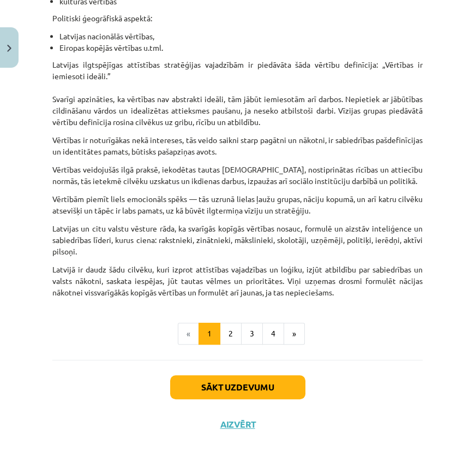
scroll to position [745, 0]
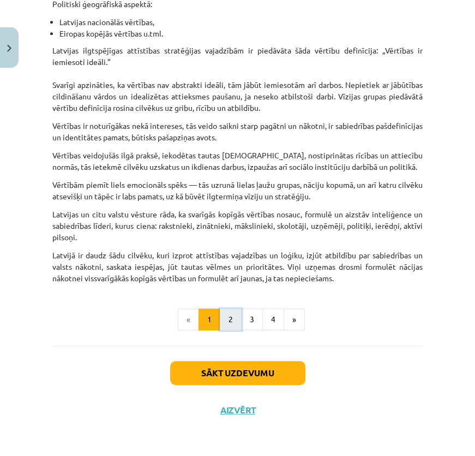
click at [221, 309] on button "2" at bounding box center [231, 319] width 22 height 22
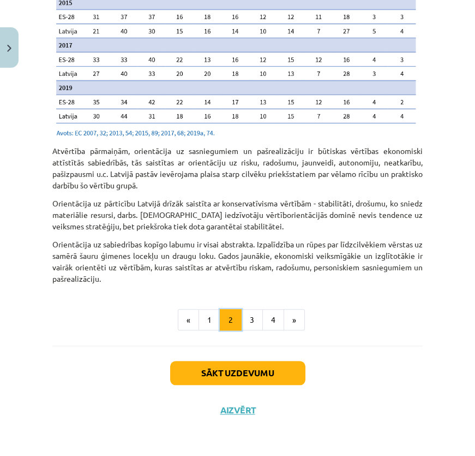
scroll to position [1343, 0]
click at [247, 318] on button "3" at bounding box center [252, 320] width 22 height 22
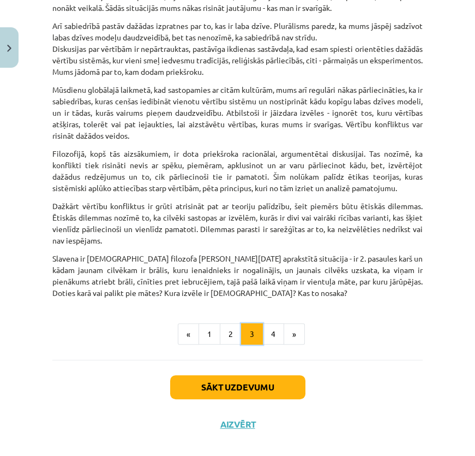
scroll to position [486, 0]
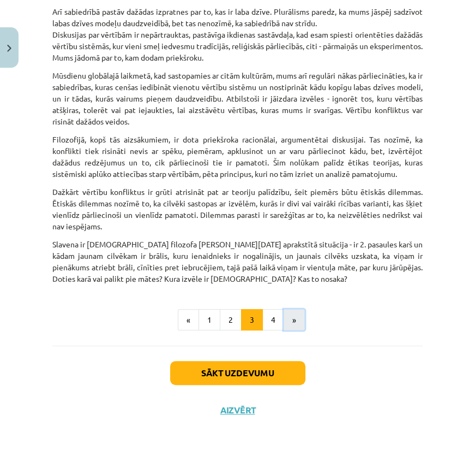
click at [284, 314] on button "»" at bounding box center [294, 320] width 21 height 22
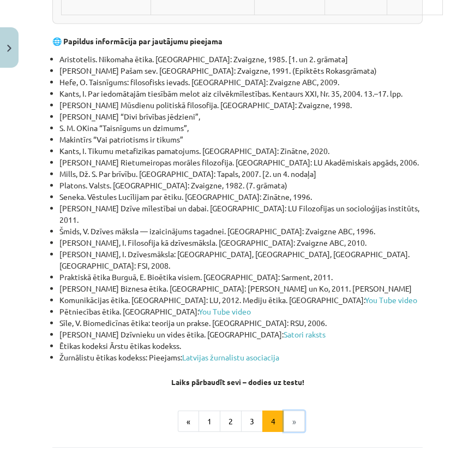
scroll to position [3984, 0]
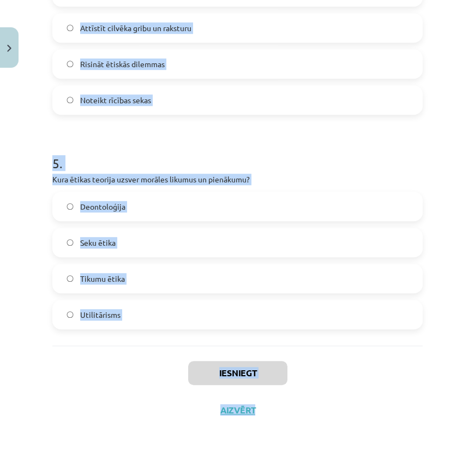
scroll to position [985, 0]
drag, startPoint x: 49, startPoint y: 224, endPoint x: 283, endPoint y: 311, distance: 249.8
copy form "1 . Kas raksturo postmateriālistiskās vērtības, saskaņā ar Inglehartu un Velcel…"
click at [176, 200] on label "Deontoloģija" at bounding box center [237, 206] width 368 height 27
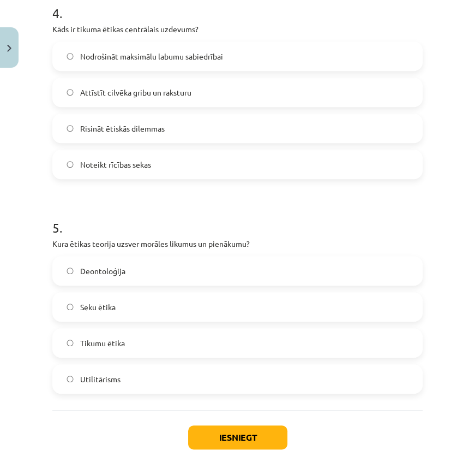
scroll to position [836, 0]
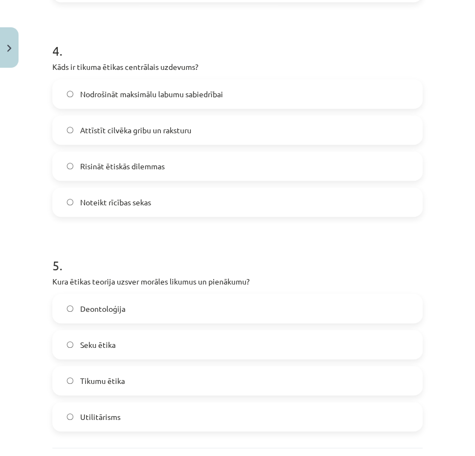
click at [194, 143] on label "Attīstīt cilvēka gribu un raksturu" at bounding box center [237, 129] width 368 height 27
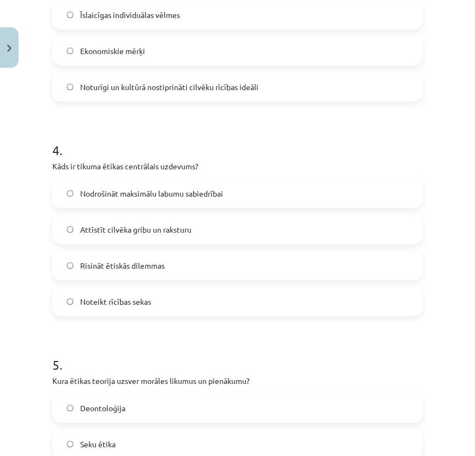
scroll to position [638, 0]
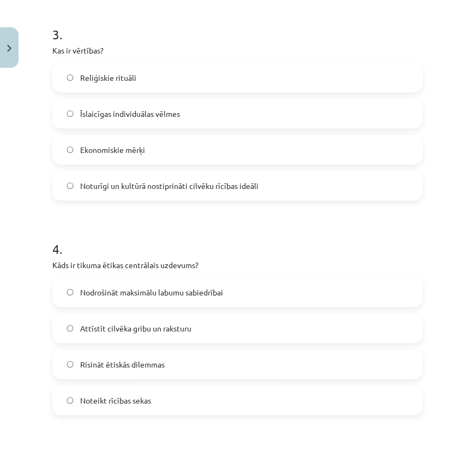
click at [260, 199] on label "Noturīgi un kultūrā nostiprināti cilvēku rīcības ideāli" at bounding box center [237, 185] width 368 height 27
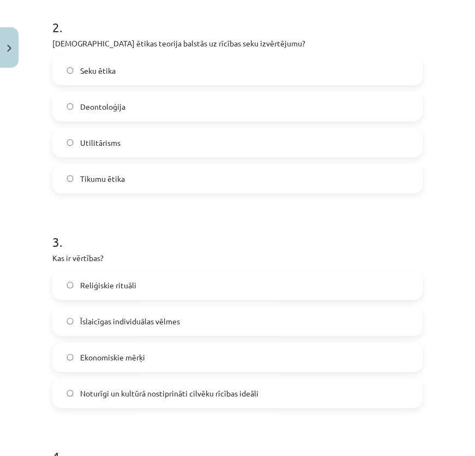
scroll to position [390, 0]
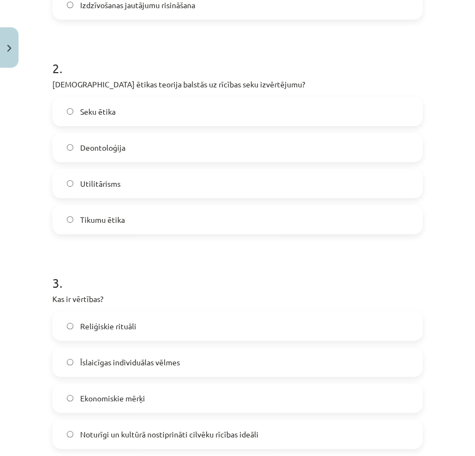
click at [199, 125] on label "Seku ētika" at bounding box center [237, 111] width 368 height 27
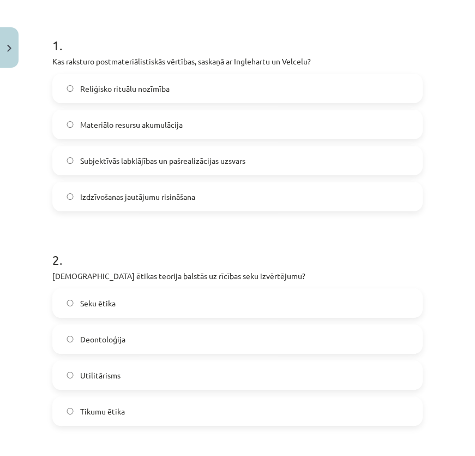
scroll to position [142, 0]
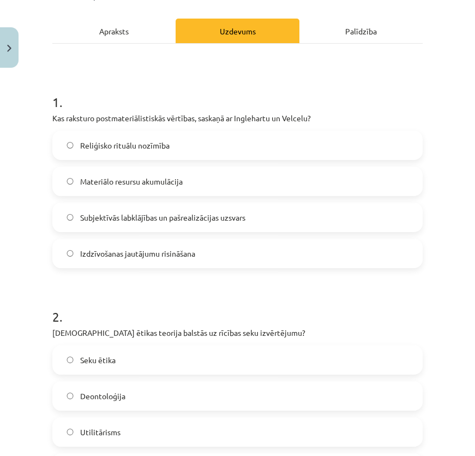
click at [207, 223] on span "Subjektīvās labklājības un pašrealizācijas uzsvars" at bounding box center [162, 217] width 165 height 11
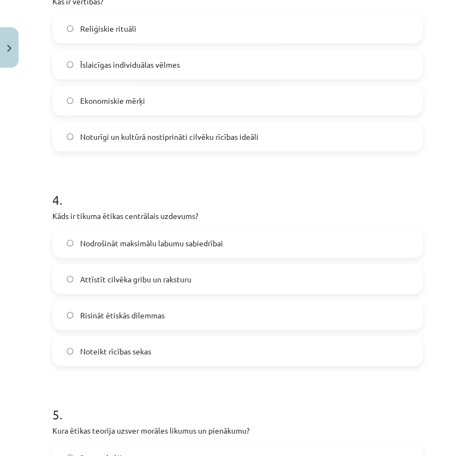
scroll to position [985, 0]
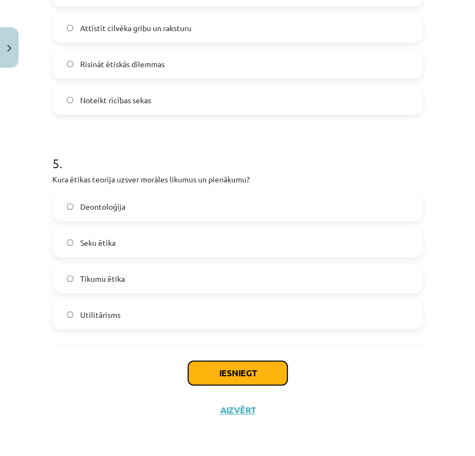
click at [249, 367] on button "Iesniegt" at bounding box center [237, 373] width 99 height 24
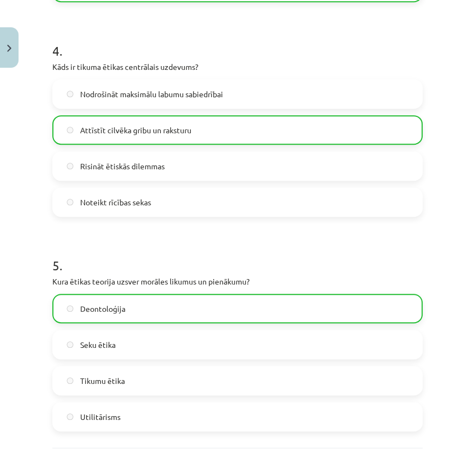
scroll to position [1022, 0]
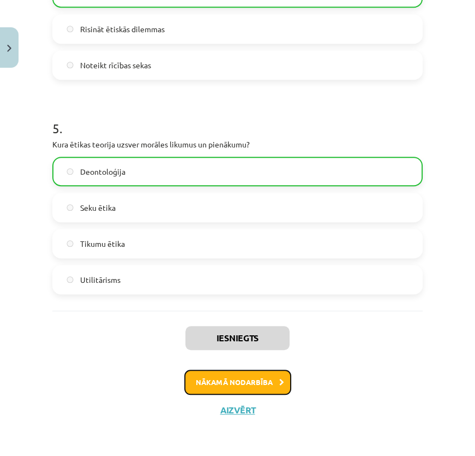
click at [261, 374] on button "Nākamā nodarbība" at bounding box center [237, 381] width 107 height 25
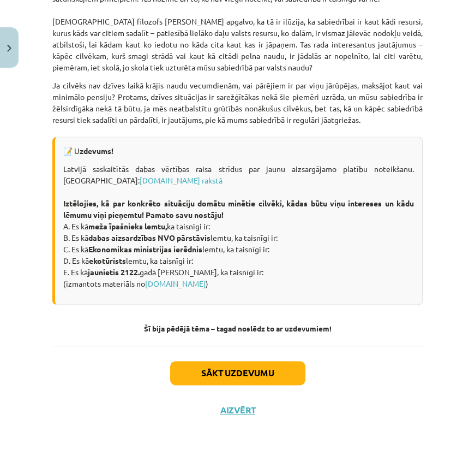
scroll to position [1841, 0]
click at [250, 367] on button "Sākt uzdevumu" at bounding box center [237, 373] width 135 height 24
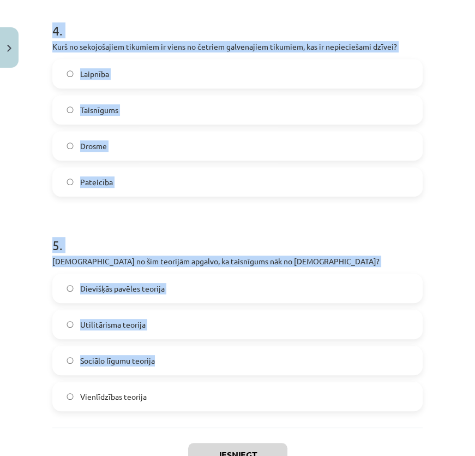
scroll to position [1003, 0]
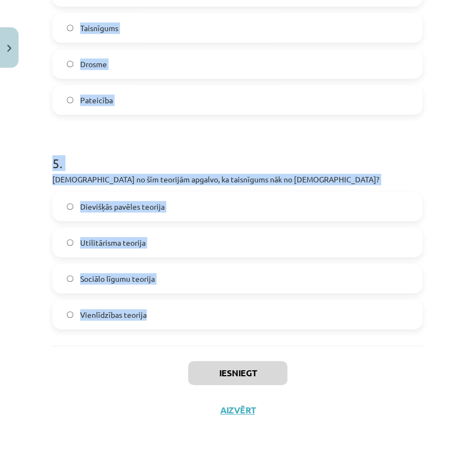
drag, startPoint x: 49, startPoint y: 243, endPoint x: 231, endPoint y: 315, distance: 196.6
copy form "1 . Kura no šīm teorijām uzskata, ka taisnīgums var pastāvēt tikai vienlīdzības…"
click at [106, 207] on label "Dievišķās pavēles teorija" at bounding box center [237, 206] width 368 height 27
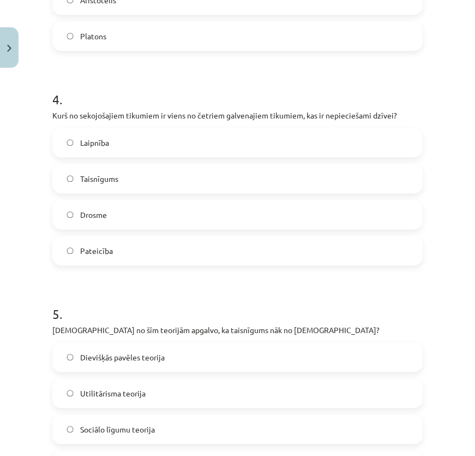
scroll to position [805, 0]
click at [111, 185] on span "Taisnīgums" at bounding box center [99, 178] width 38 height 11
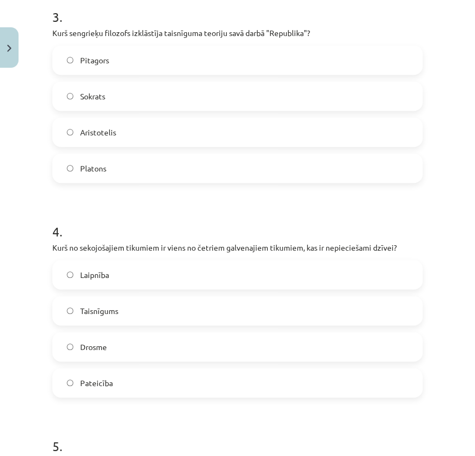
scroll to position [656, 0]
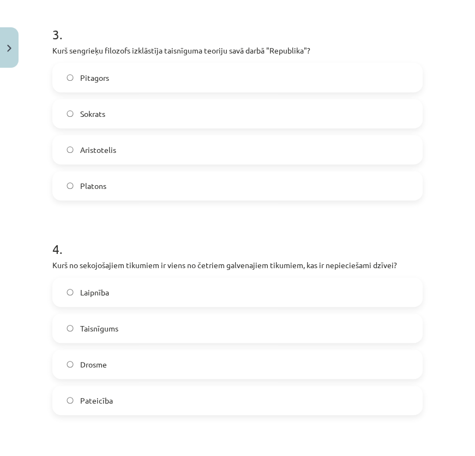
click at [115, 199] on label "Platons" at bounding box center [237, 185] width 368 height 27
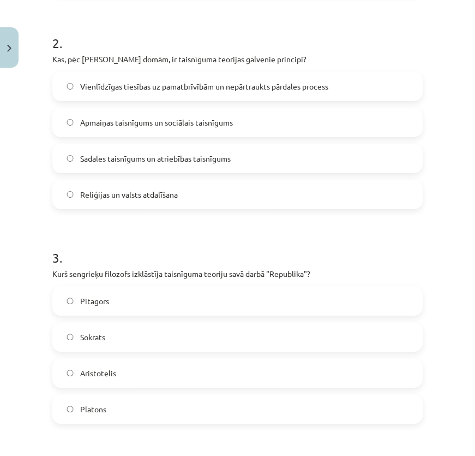
scroll to position [408, 0]
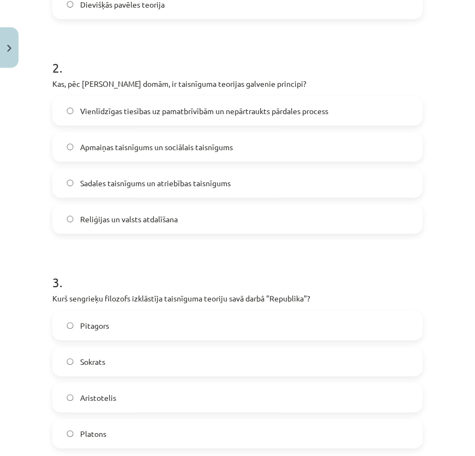
click at [174, 124] on label "Vienlīdzīgas tiesības uz pamatbrīvībām un nepārtraukts pārdales process" at bounding box center [237, 110] width 368 height 27
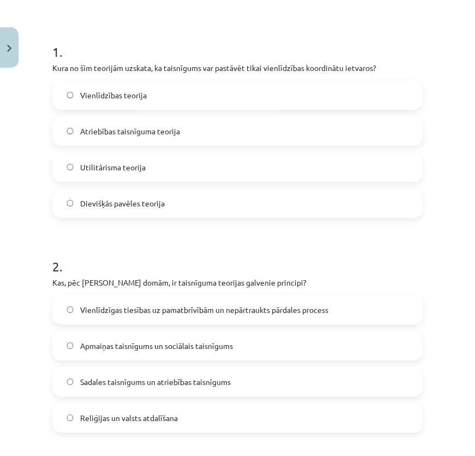
scroll to position [160, 0]
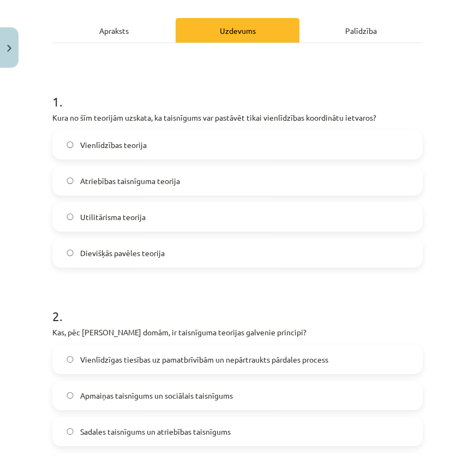
click at [159, 149] on label "Vienlīdzības teorija" at bounding box center [237, 144] width 368 height 27
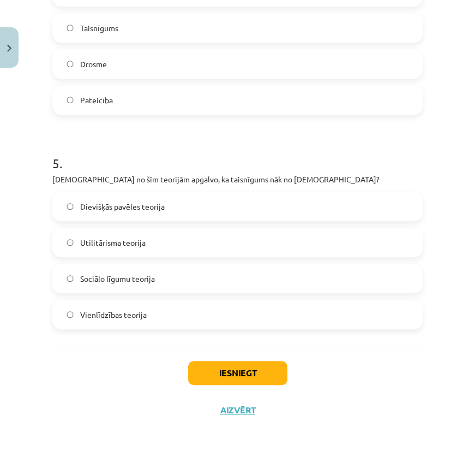
scroll to position [1003, 0]
click at [257, 368] on button "Iesniegt" at bounding box center [237, 373] width 99 height 24
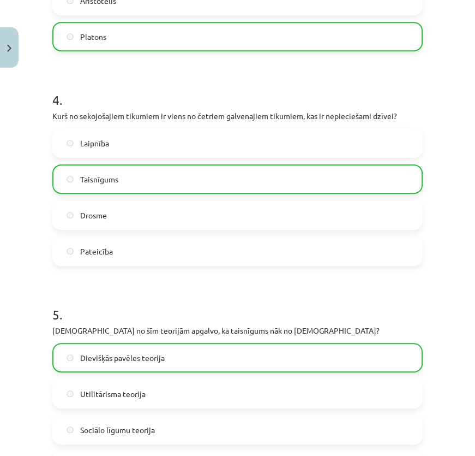
scroll to position [1040, 0]
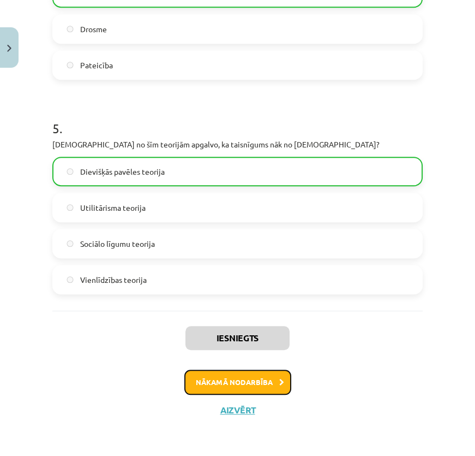
click at [239, 374] on button "Nākamā nodarbība" at bounding box center [237, 381] width 107 height 25
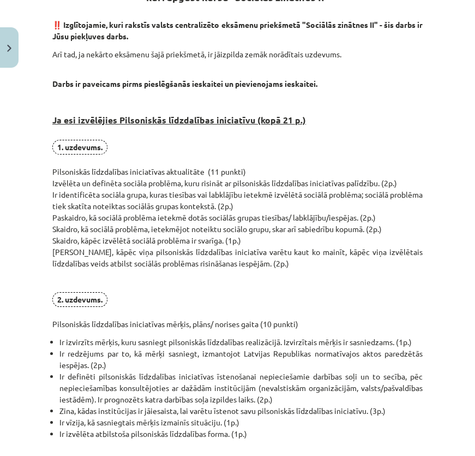
scroll to position [225, 0]
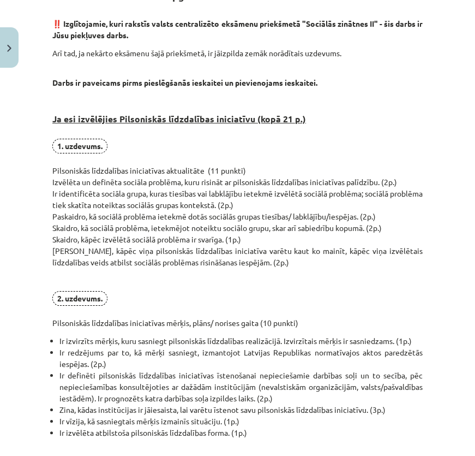
click at [85, 153] on span "1. uzdevums." at bounding box center [79, 146] width 55 height 15
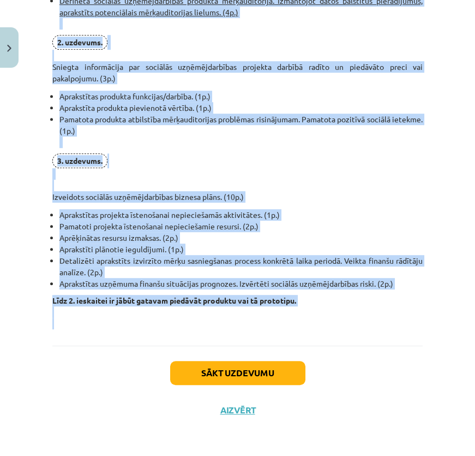
scroll to position [942, 0]
drag, startPoint x: 55, startPoint y: 20, endPoint x: 355, endPoint y: 315, distance: 421.3
copy div "6. loremips. Dolorsitam consect adipisci, elitsedd eiusmodte incidi, utlabor et…"
click at [236, 367] on button "Sākt uzdevumu" at bounding box center [237, 373] width 135 height 24
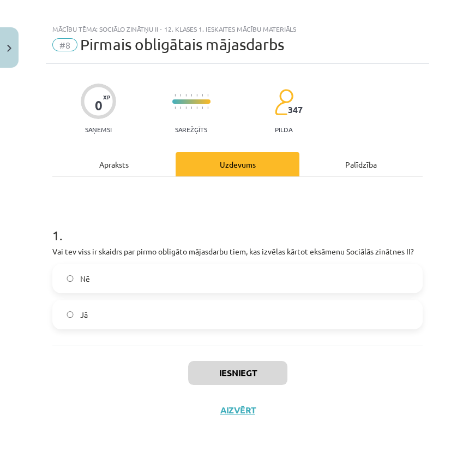
scroll to position [27, 0]
click at [105, 284] on label "Nē" at bounding box center [237, 278] width 368 height 27
click at [116, 313] on label "Jā" at bounding box center [237, 314] width 368 height 27
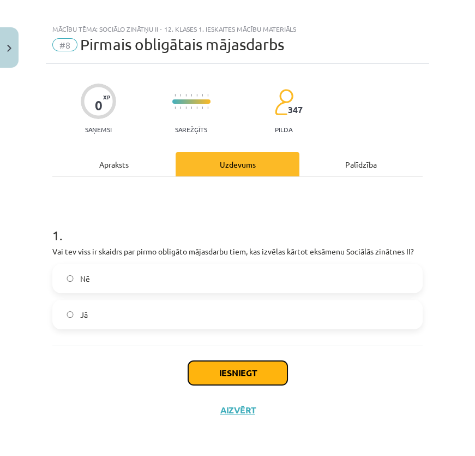
click at [254, 385] on button "Iesniegt" at bounding box center [237, 373] width 99 height 24
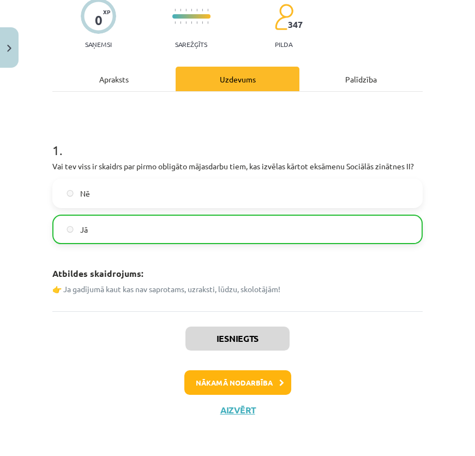
scroll to position [136, 0]
click at [241, 377] on button "Nākamā nodarbība" at bounding box center [237, 382] width 107 height 25
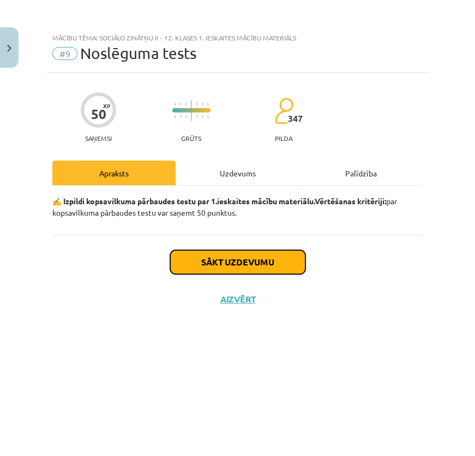
click at [255, 274] on button "Sākt uzdevumu" at bounding box center [237, 262] width 135 height 24
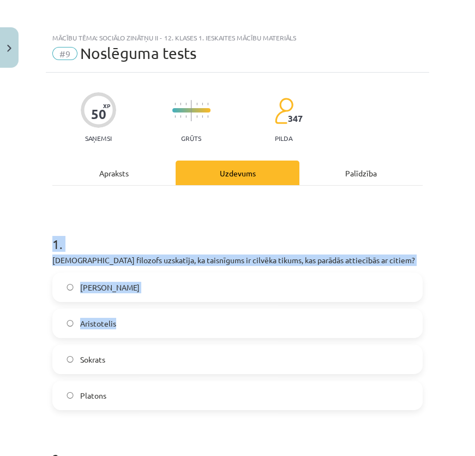
drag, startPoint x: 52, startPoint y: 251, endPoint x: 239, endPoint y: 362, distance: 217.6
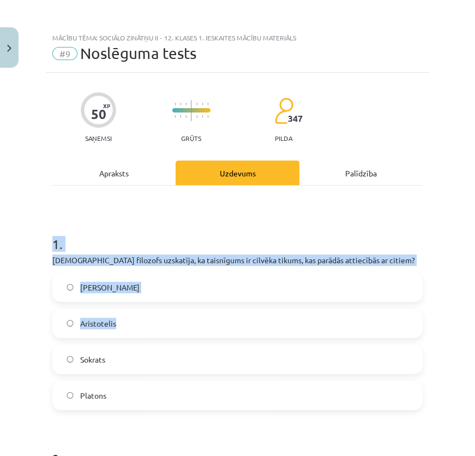
drag, startPoint x: 54, startPoint y: 250, endPoint x: 245, endPoint y: 351, distance: 215.7
click at [244, 350] on div "1 . [DEMOGRAPHIC_DATA] filozofs uzskatīja, ka taisnīgums ir cilvēka tikums, kas…" at bounding box center [237, 313] width 370 height 193
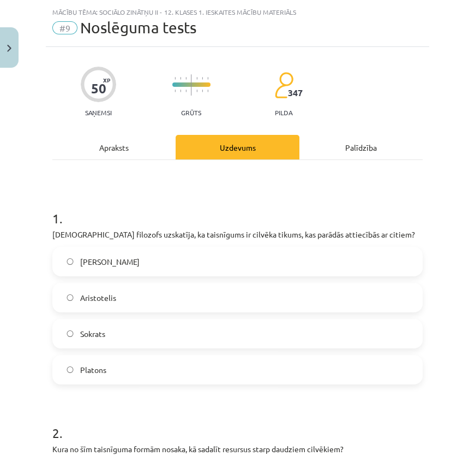
scroll to position [148, 0]
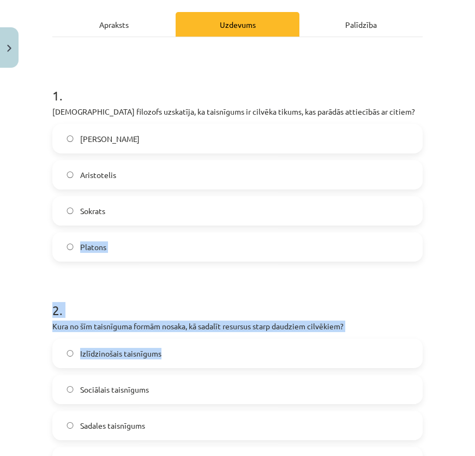
drag, startPoint x: 249, startPoint y: 351, endPoint x: 246, endPoint y: 336, distance: 15.5
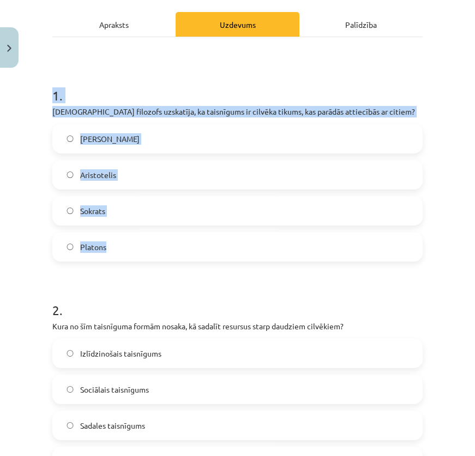
drag, startPoint x: 51, startPoint y: 101, endPoint x: 244, endPoint y: 246, distance: 241.1
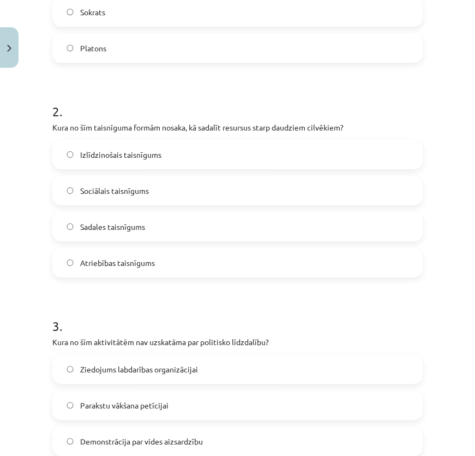
click at [244, 246] on div "2 . Kura no šīm taisnīguma formām nosaka, kā sadalīt resursus starp daudziem ci…" at bounding box center [237, 181] width 370 height 193
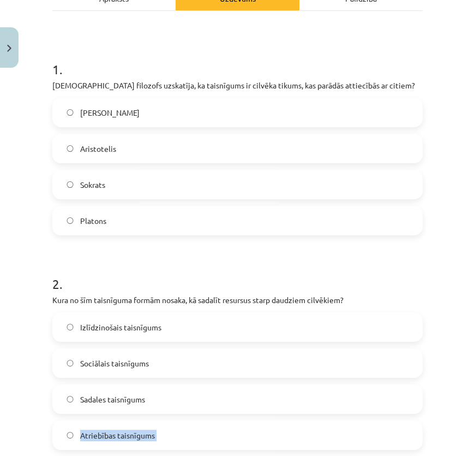
scroll to position [99, 0]
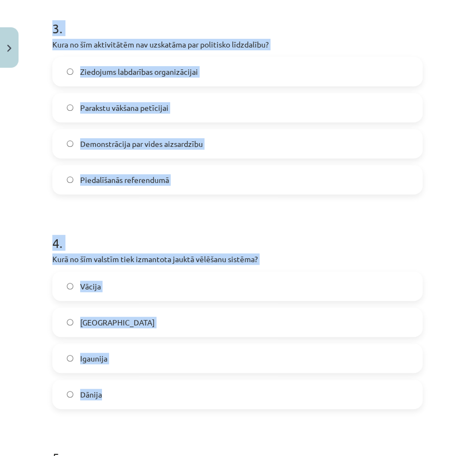
drag, startPoint x: 64, startPoint y: 149, endPoint x: 255, endPoint y: 433, distance: 341.2
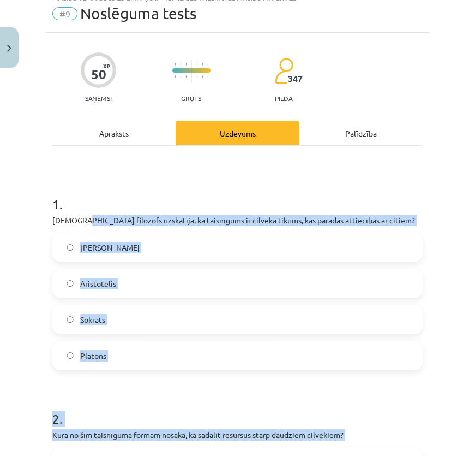
scroll to position [5, 0]
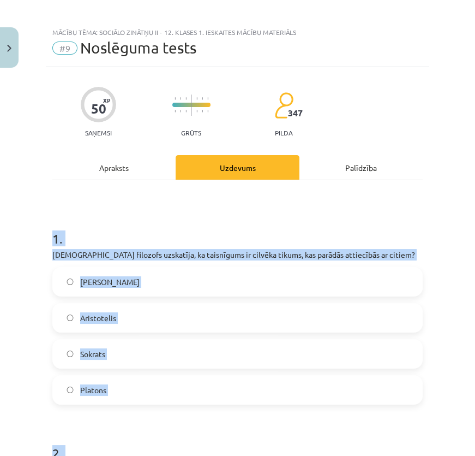
drag, startPoint x: 316, startPoint y: 310, endPoint x: 55, endPoint y: 238, distance: 271.1
copy form "3 . Lore ipsumdol sitametco, ad elitseddoe te incidid utlabo, etd magnaal enima…"
click at [109, 324] on span "Aristotelis" at bounding box center [98, 317] width 36 height 11
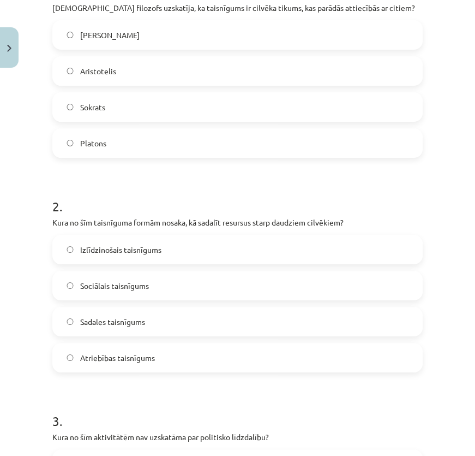
scroll to position [253, 0]
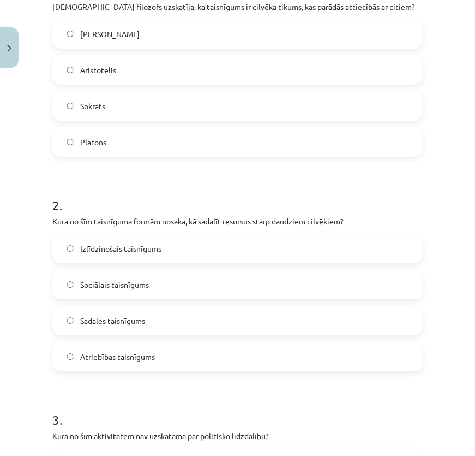
click at [195, 334] on label "Sadales taisnīgums" at bounding box center [237, 320] width 368 height 27
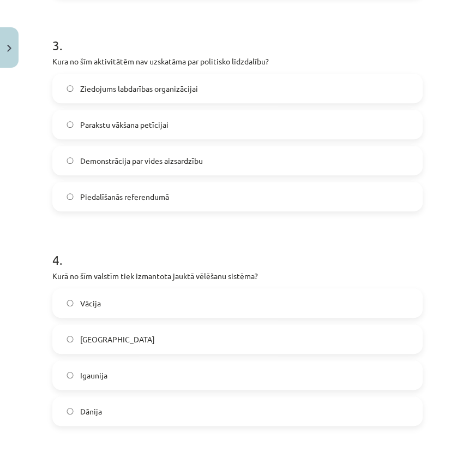
scroll to position [650, 0]
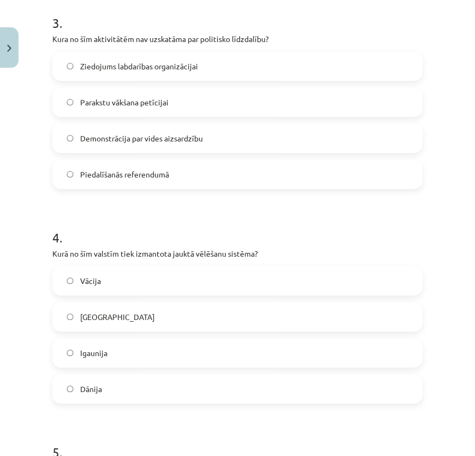
click at [161, 72] on span "Ziedojums labdarības organizācijai" at bounding box center [139, 66] width 118 height 11
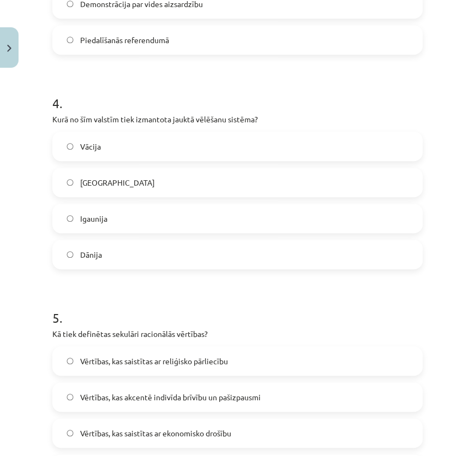
scroll to position [848, 0]
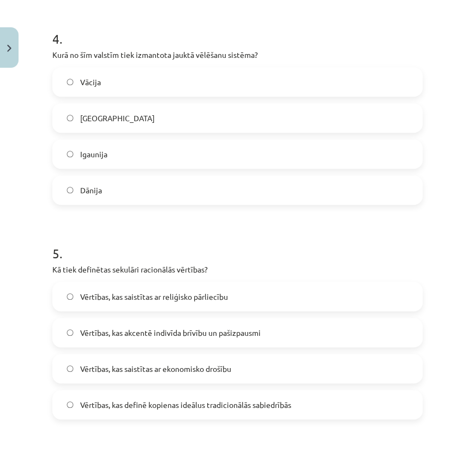
click at [107, 95] on label "Vācija" at bounding box center [237, 81] width 368 height 27
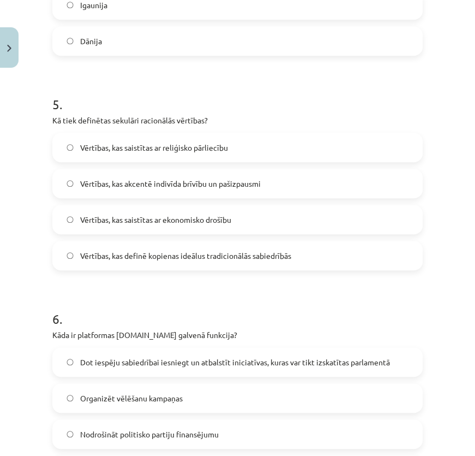
scroll to position [1097, 0]
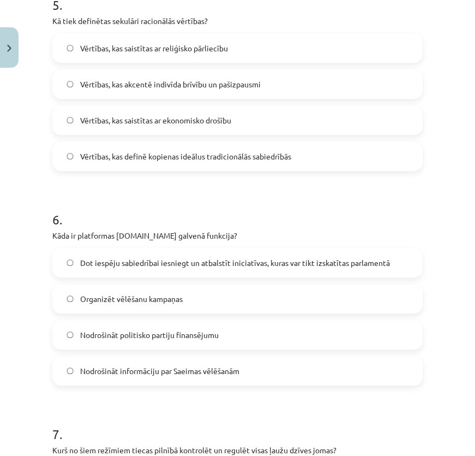
click at [145, 90] on span "Vērtības, kas akcentē indivīda brīvību un pašizpausmi" at bounding box center [170, 84] width 181 height 11
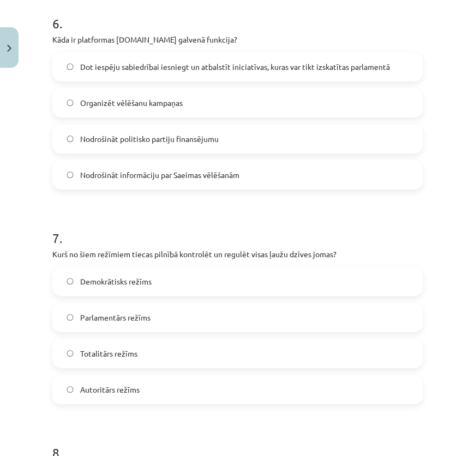
scroll to position [1295, 0]
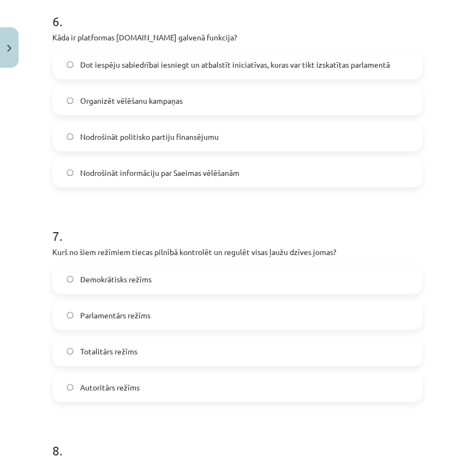
click at [224, 78] on label "Dot iespēju sabiedrībai iesniegt un atbalstīt iniciatīvas, kuras var tikt izska…" at bounding box center [237, 64] width 368 height 27
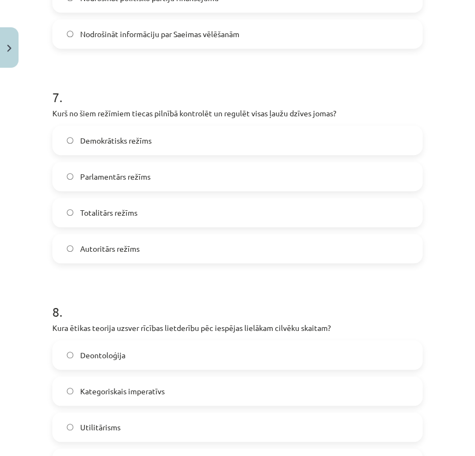
scroll to position [1493, 0]
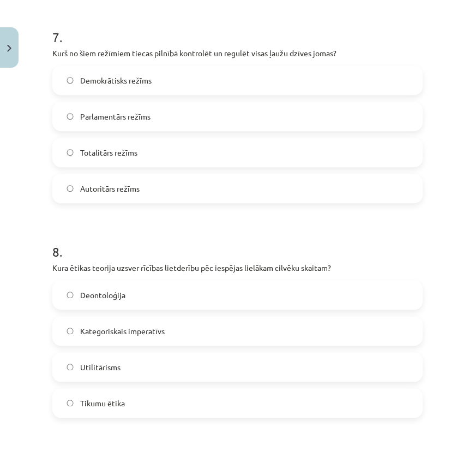
click at [135, 158] on span "Totalitārs režīms" at bounding box center [108, 152] width 57 height 11
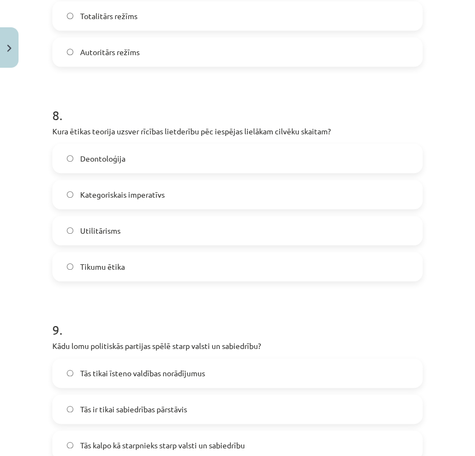
scroll to position [1691, 0]
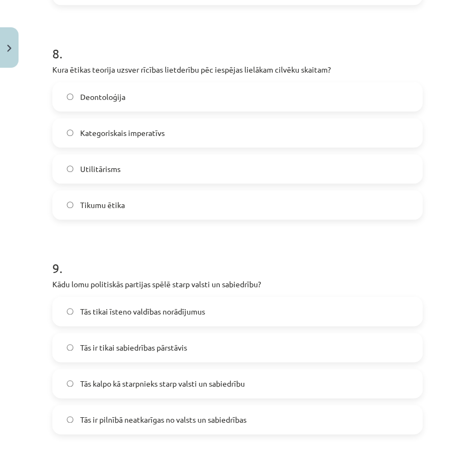
click at [132, 182] on label "Utilitārisms" at bounding box center [237, 168] width 368 height 27
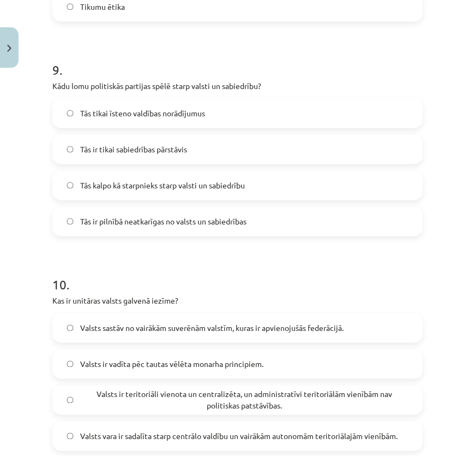
scroll to position [1890, 0]
click at [122, 190] on span "Tās kalpo kā starpnieks starp valsti un sabiedrību" at bounding box center [162, 184] width 165 height 11
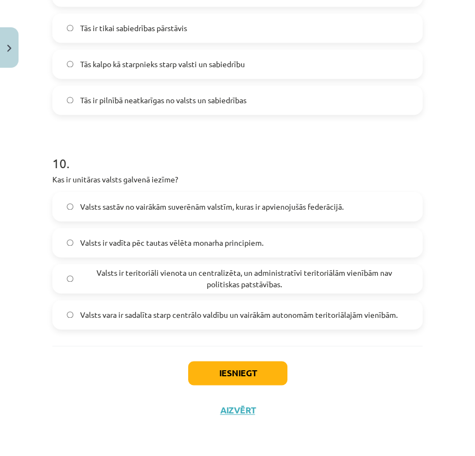
scroll to position [2088, 0]
click at [179, 267] on span "Valsts ir teritoriāli vienota un centralizēta, un administratīvi teritoriālām v…" at bounding box center [244, 278] width 328 height 23
click at [249, 374] on button "Iesniegt" at bounding box center [237, 373] width 99 height 24
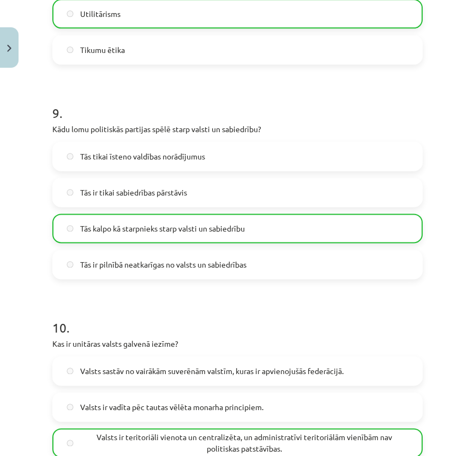
scroll to position [2125, 0]
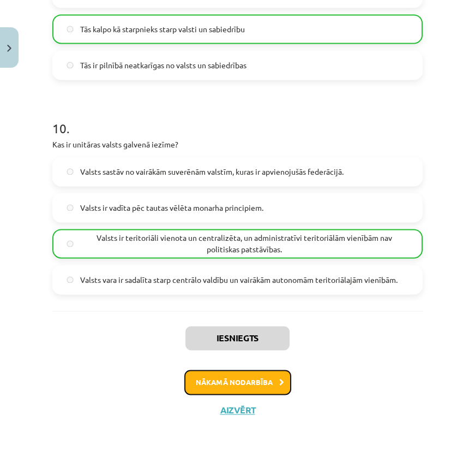
click at [248, 387] on button "Nākamā nodarbība" at bounding box center [237, 381] width 107 height 25
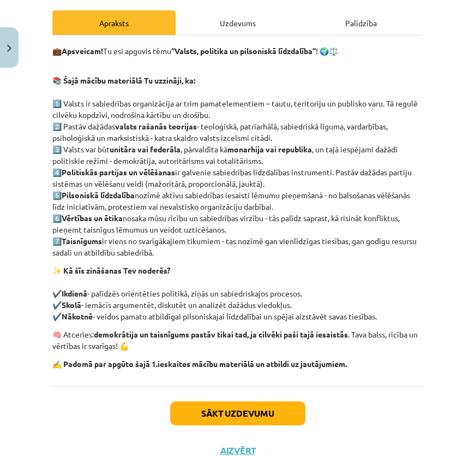
scroll to position [166, 0]
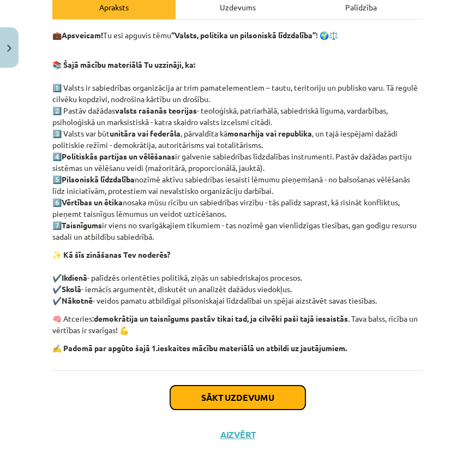
click at [235, 409] on button "Sākt uzdevumu" at bounding box center [237, 397] width 135 height 24
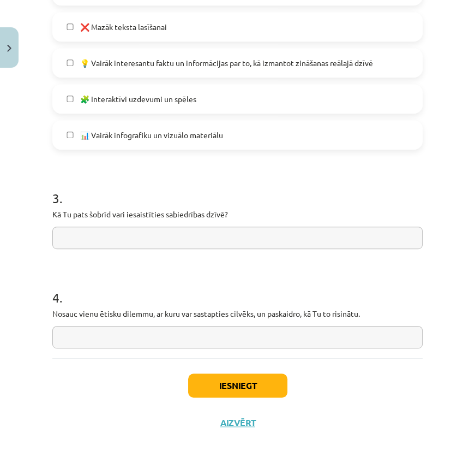
scroll to position [836, 0]
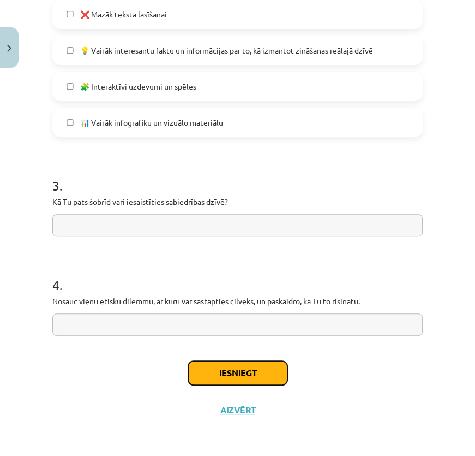
click at [237, 368] on button "Iesniegt" at bounding box center [237, 373] width 99 height 24
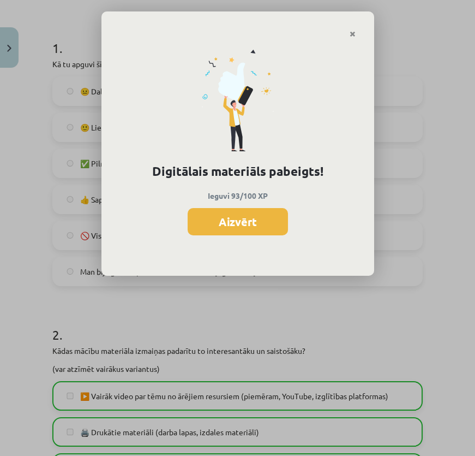
scroll to position [191, 0]
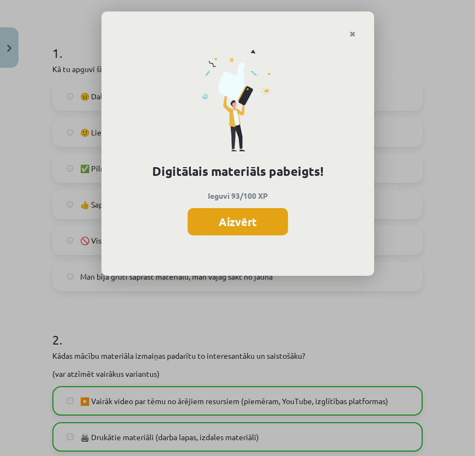
click at [239, 225] on button "Aizvērt" at bounding box center [238, 221] width 100 height 27
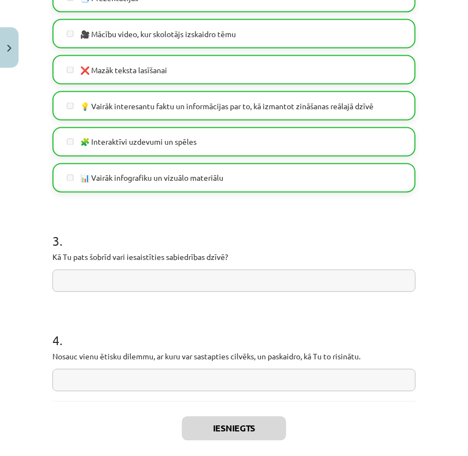
scroll to position [836, 0]
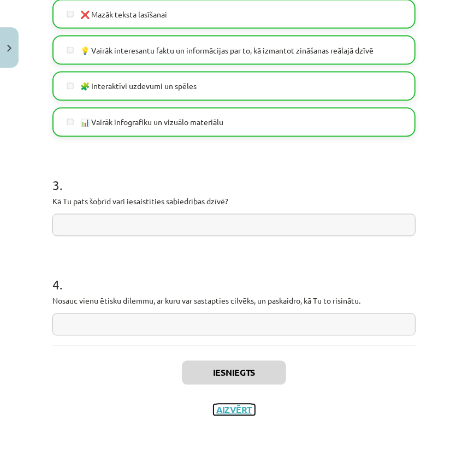
click at [226, 405] on button "Aizvērt" at bounding box center [233, 409] width 41 height 11
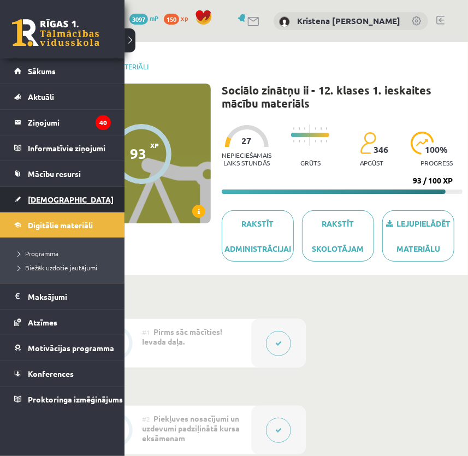
click at [37, 199] on span "[DEMOGRAPHIC_DATA]" at bounding box center [71, 199] width 86 height 10
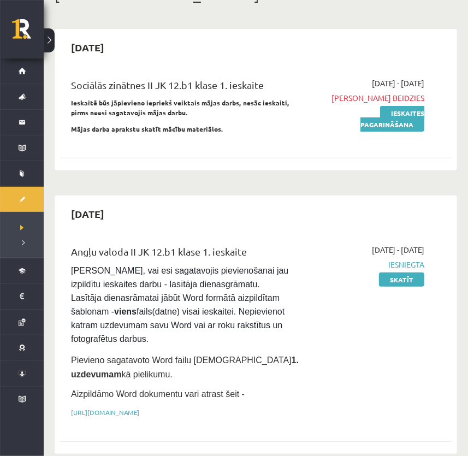
scroll to position [49, 0]
